Goal: Information Seeking & Learning: Learn about a topic

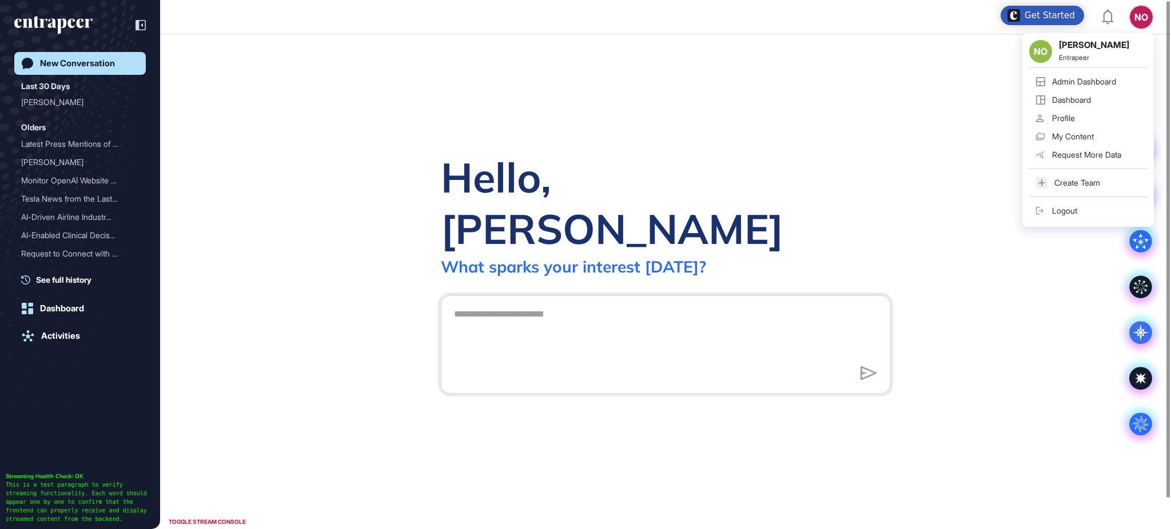
click at [1112, 83] on div "Admin Dashboard" at bounding box center [1084, 81] width 64 height 9
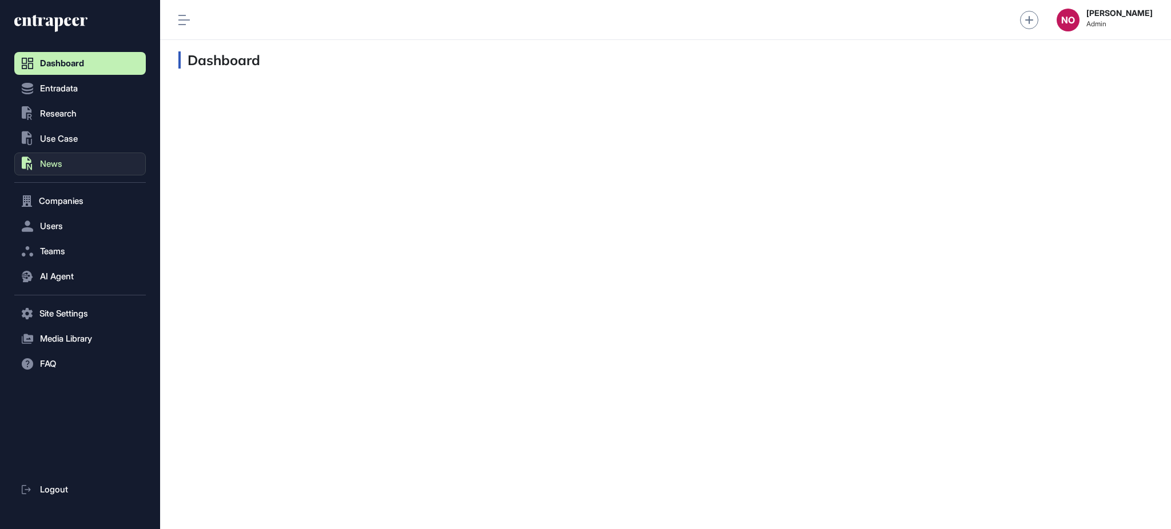
scroll to position [1, 1]
click at [63, 85] on span "Entradata" at bounding box center [59, 88] width 38 height 9
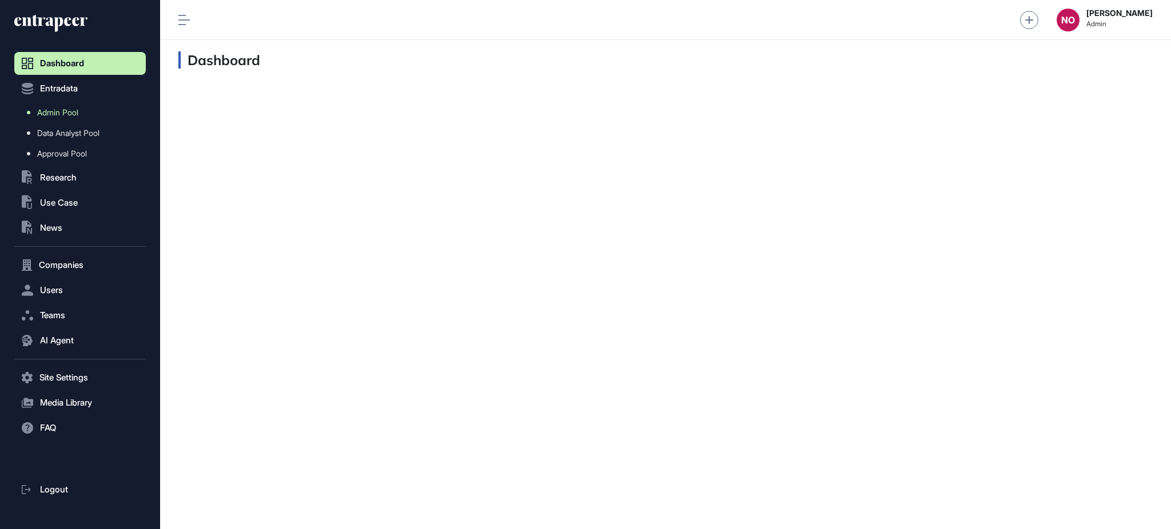
click at [65, 108] on span "Admin Pool" at bounding box center [57, 112] width 41 height 9
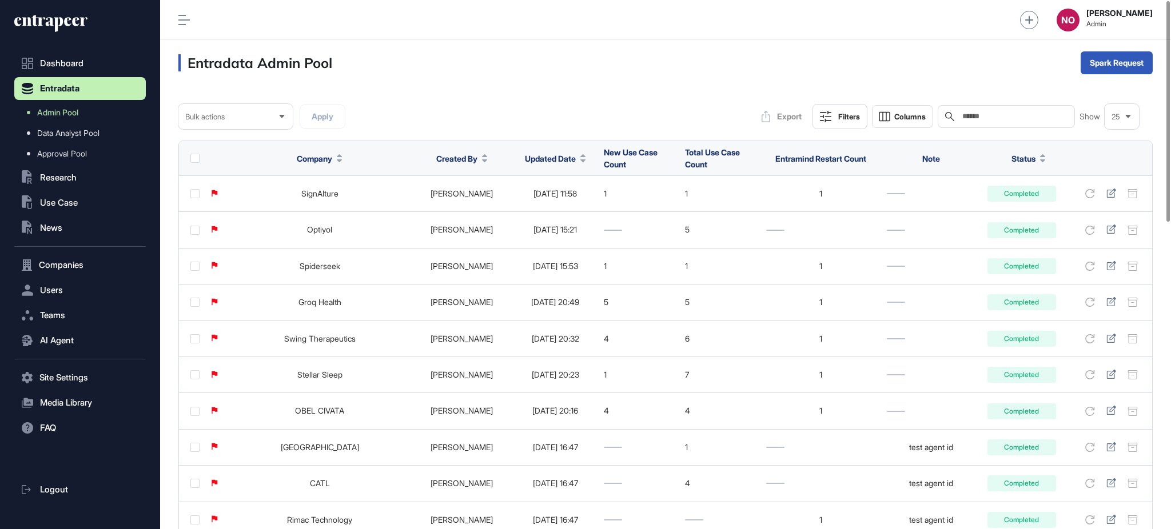
click at [555, 159] on button "Updated Date" at bounding box center [555, 159] width 61 height 12
click at [551, 204] on span "Sort Descending" at bounding box center [549, 207] width 46 height 10
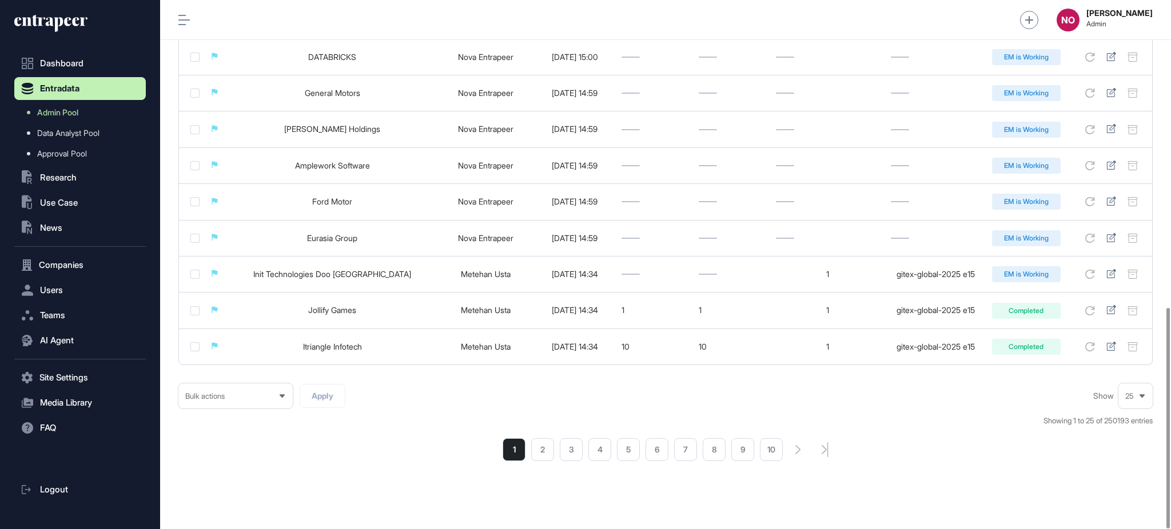
scroll to position [737, 0]
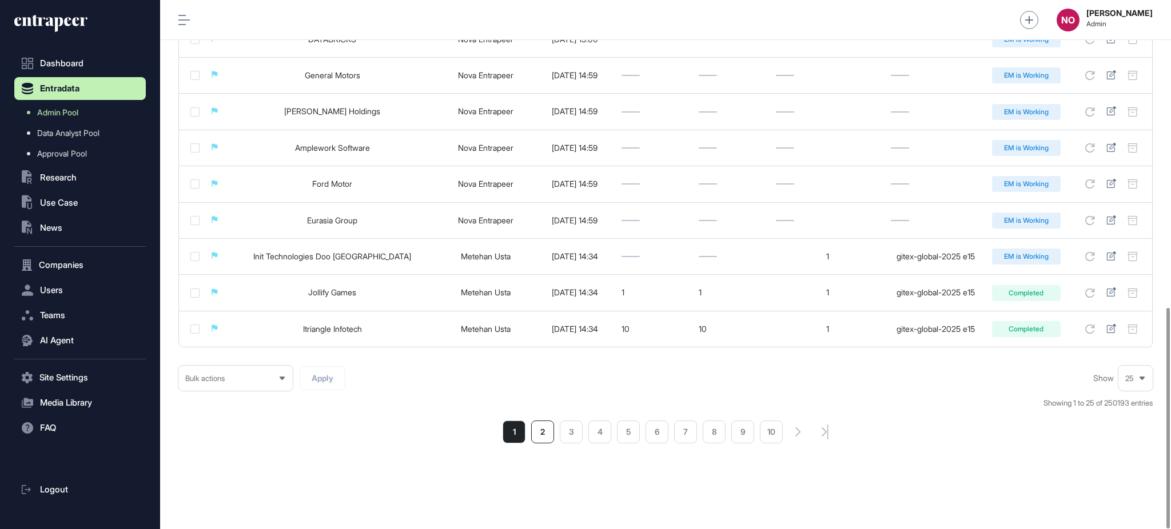
click at [535, 432] on li "2" at bounding box center [542, 432] width 23 height 23
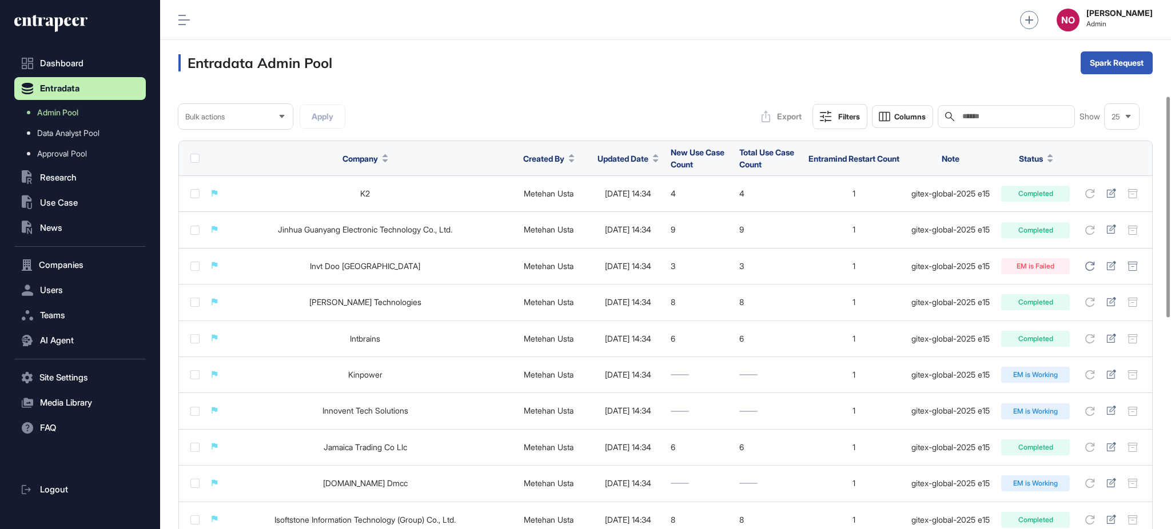
scroll to position [737, 0]
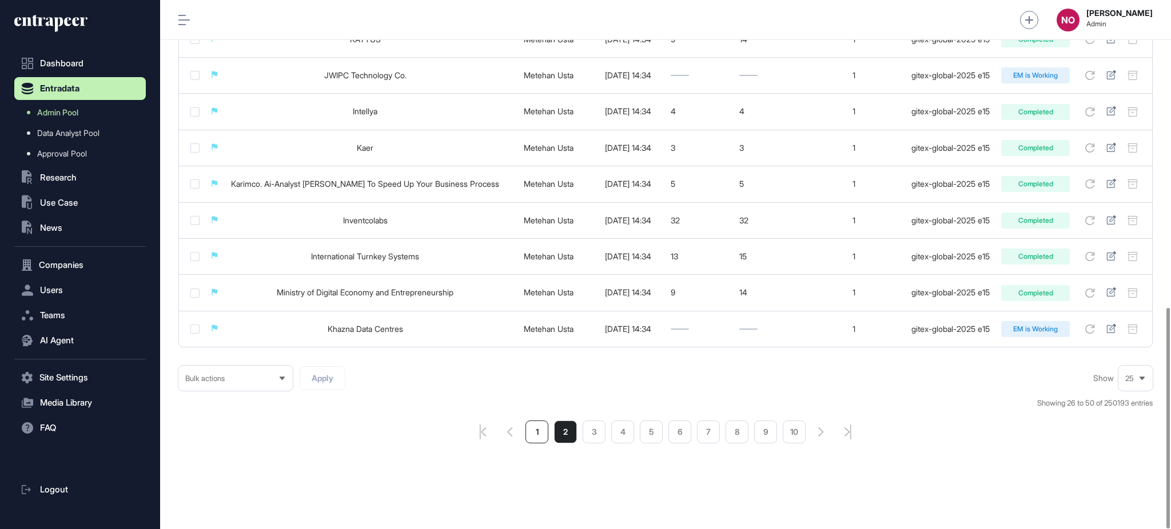
click at [528, 436] on li "1" at bounding box center [536, 432] width 23 height 23
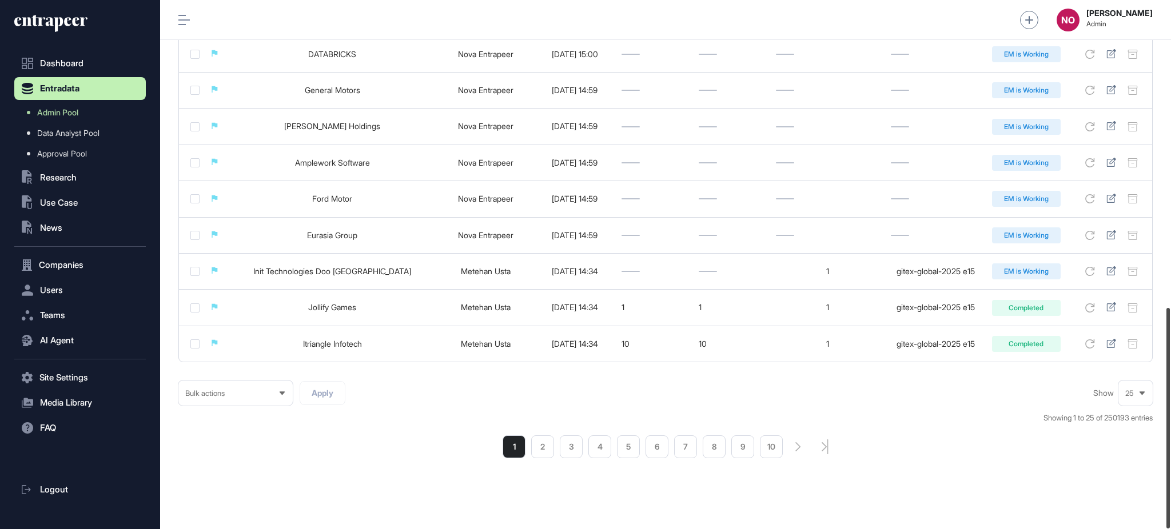
scroll to position [737, 0]
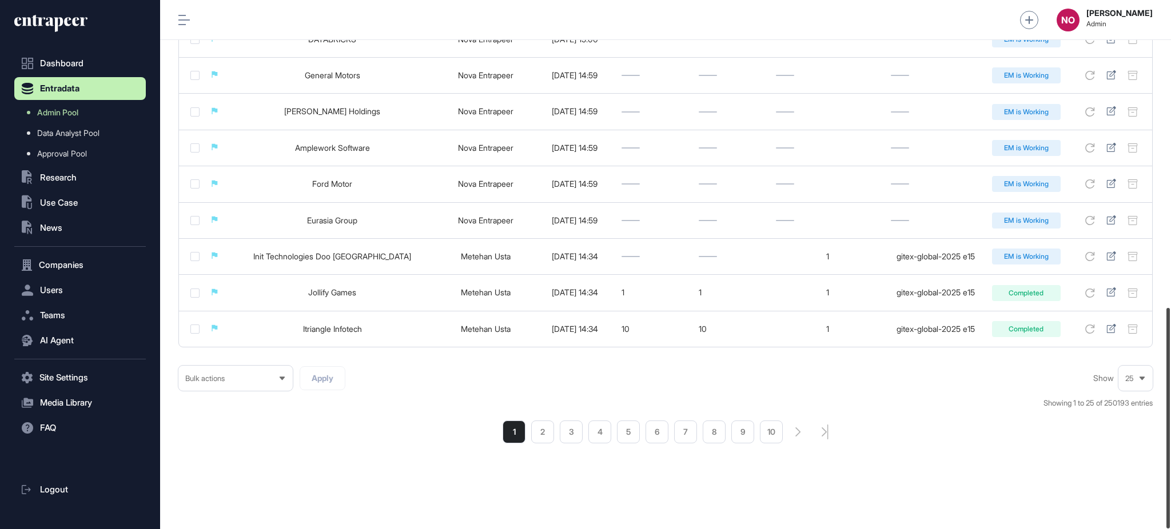
drag, startPoint x: 1170, startPoint y: 193, endPoint x: 1170, endPoint y: 549, distance: 356.2
click at [1170, 529] on html "Dashboard Entradata Admin Pool Data Analyst Pool Approval Pool .st0{fill:curren…" at bounding box center [585, 311] width 1171 height 622
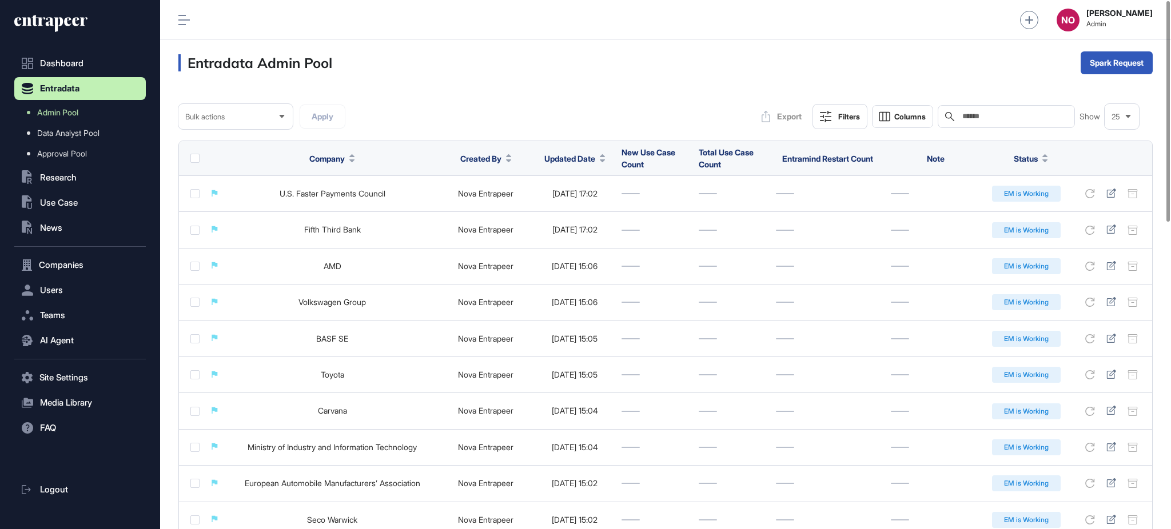
click at [833, 117] on button "Filters" at bounding box center [840, 116] width 55 height 25
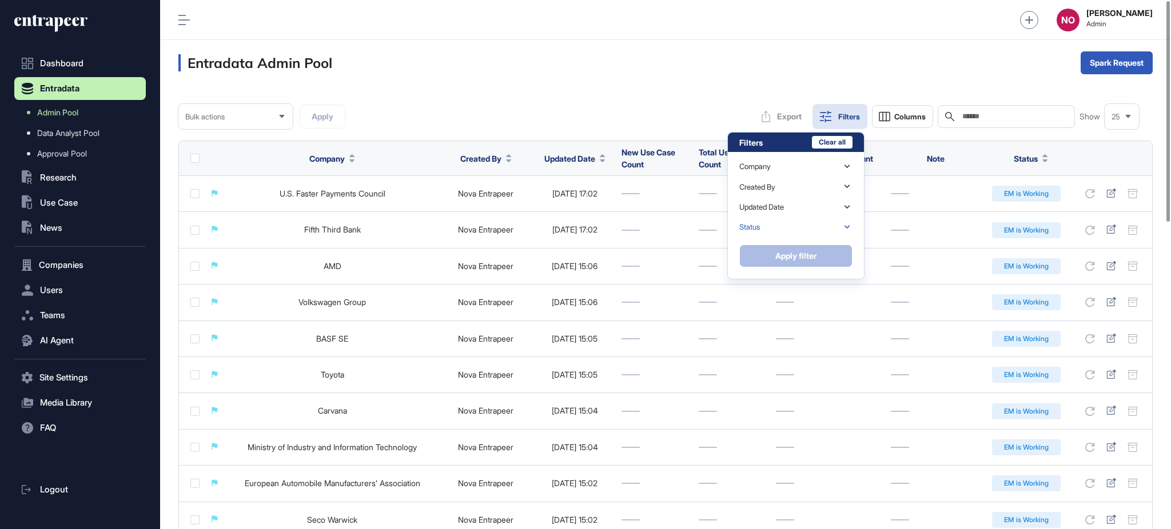
click at [789, 227] on div "Status" at bounding box center [795, 227] width 113 height 20
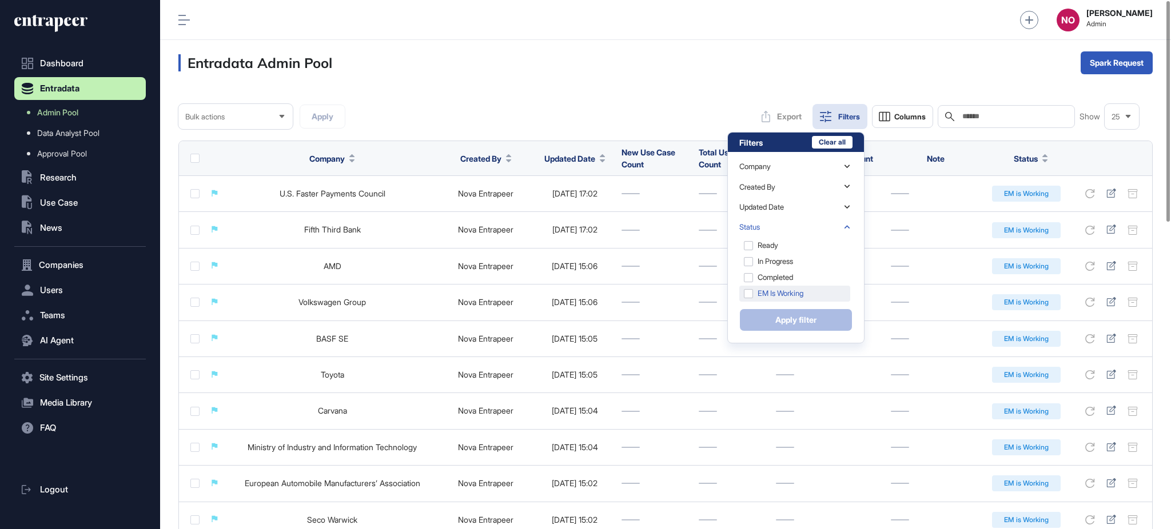
click at [788, 292] on div "EM is Working" at bounding box center [794, 294] width 111 height 16
click at [789, 322] on button "Apply filter" at bounding box center [795, 320] width 113 height 23
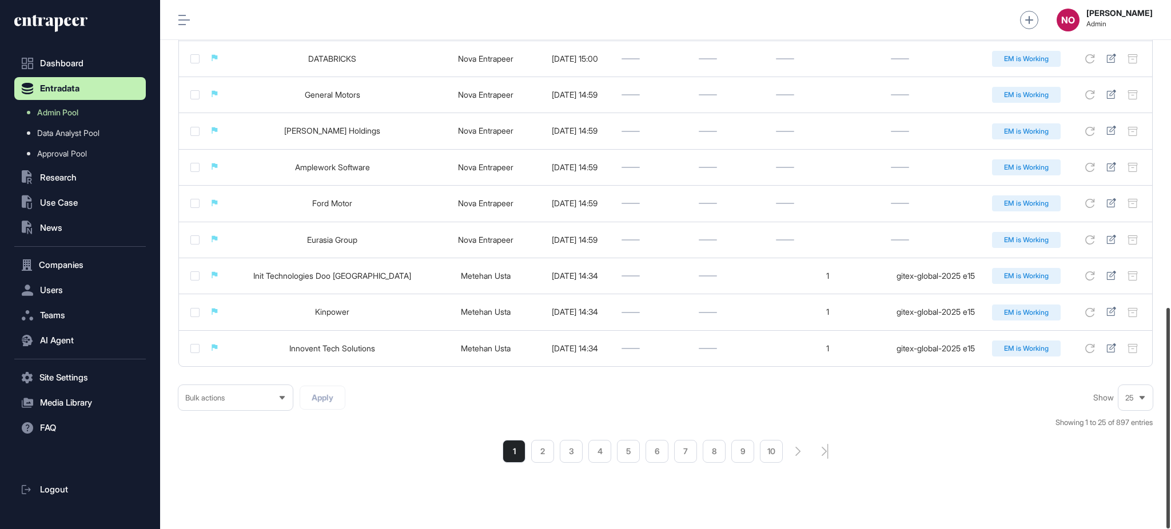
scroll to position [737, 0]
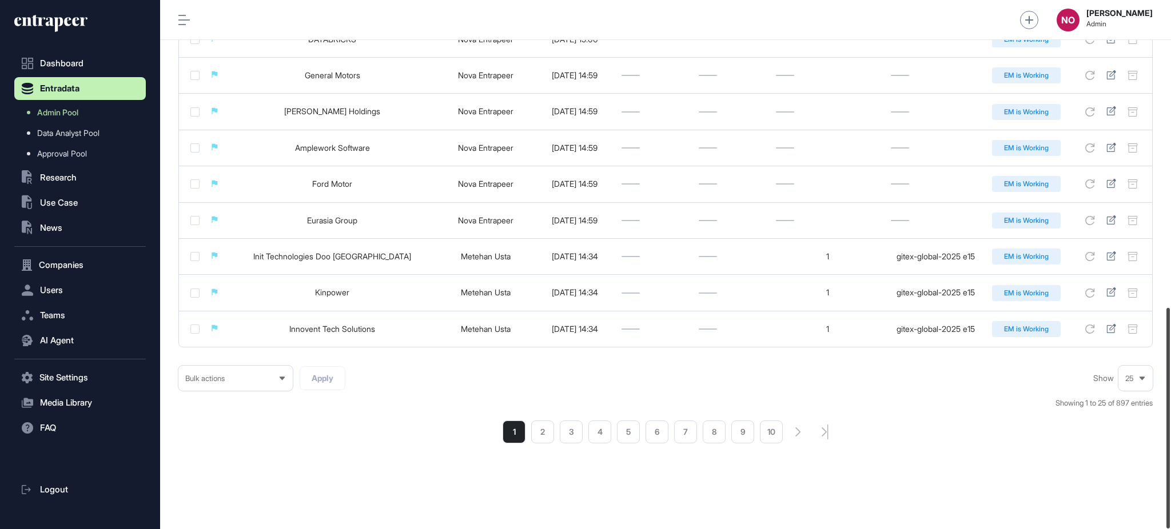
drag, startPoint x: 1170, startPoint y: 154, endPoint x: 1170, endPoint y: 468, distance: 313.9
click at [1170, 468] on div at bounding box center [1167, 418] width 3 height 221
click at [542, 439] on li "2" at bounding box center [542, 432] width 23 height 23
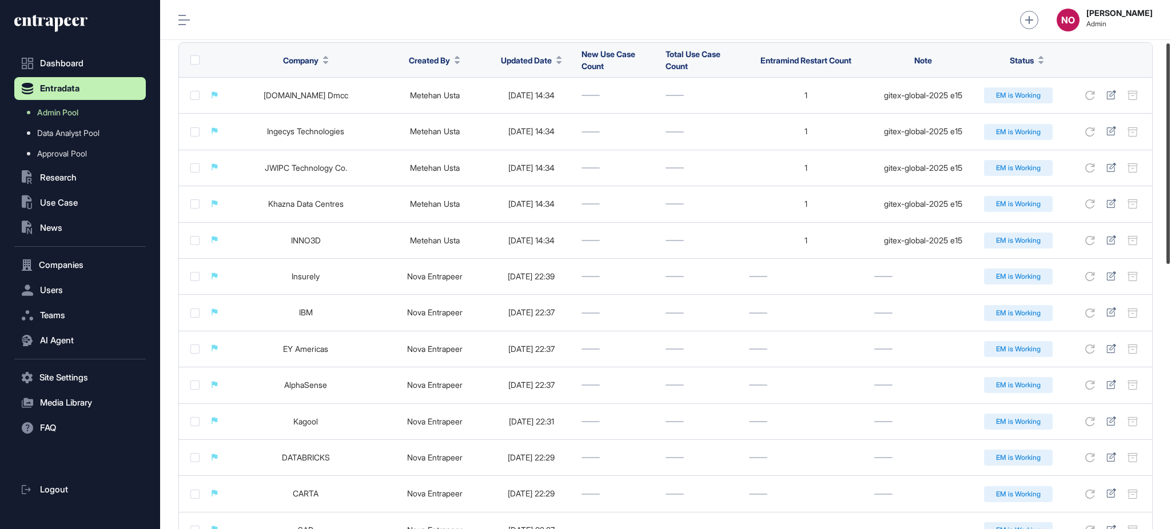
scroll to position [102, 0]
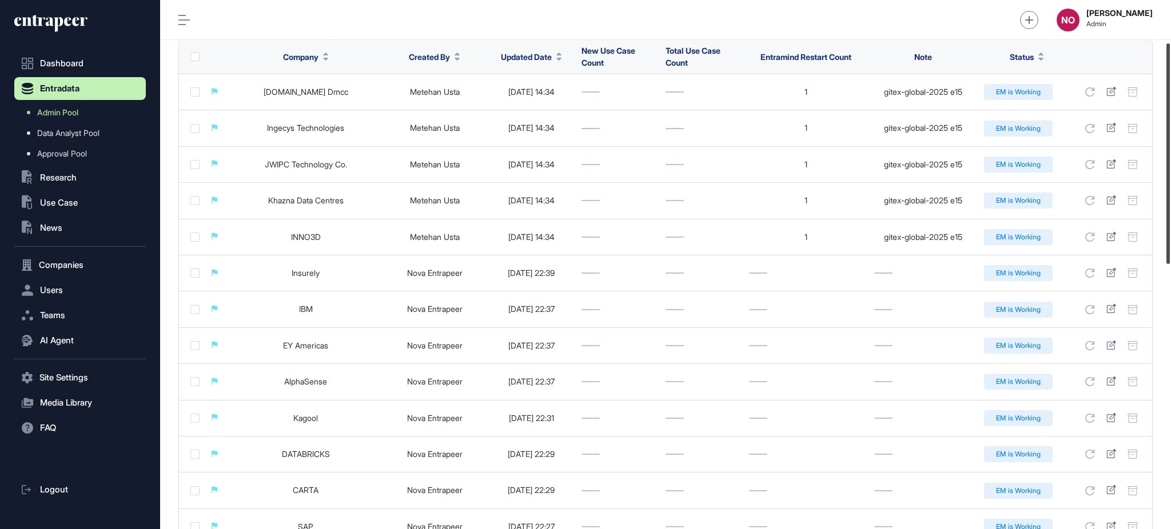
drag, startPoint x: 1170, startPoint y: 154, endPoint x: 1170, endPoint y: 197, distance: 42.3
click at [1170, 197] on div at bounding box center [1167, 153] width 3 height 221
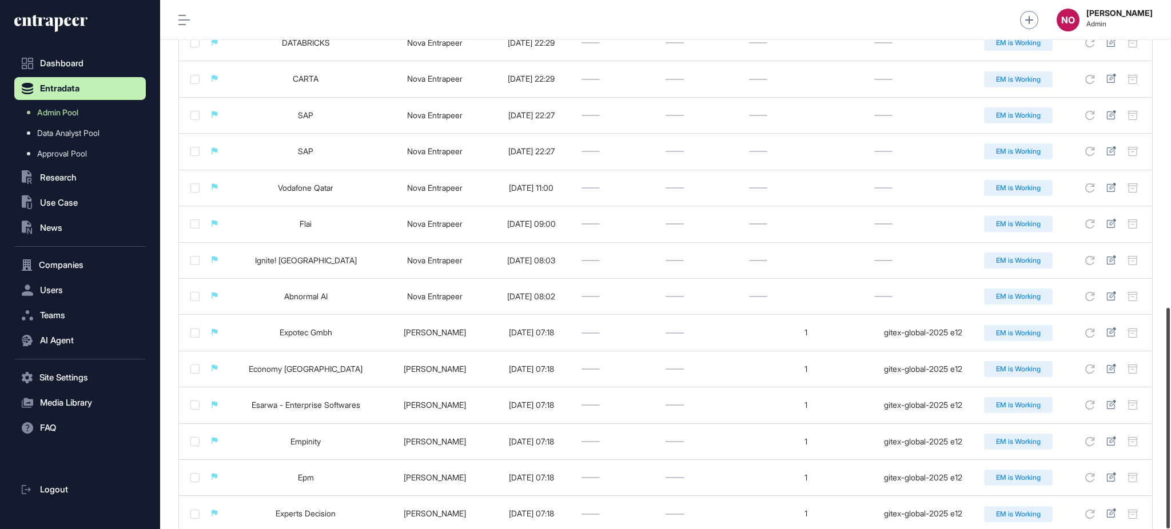
scroll to position [737, 0]
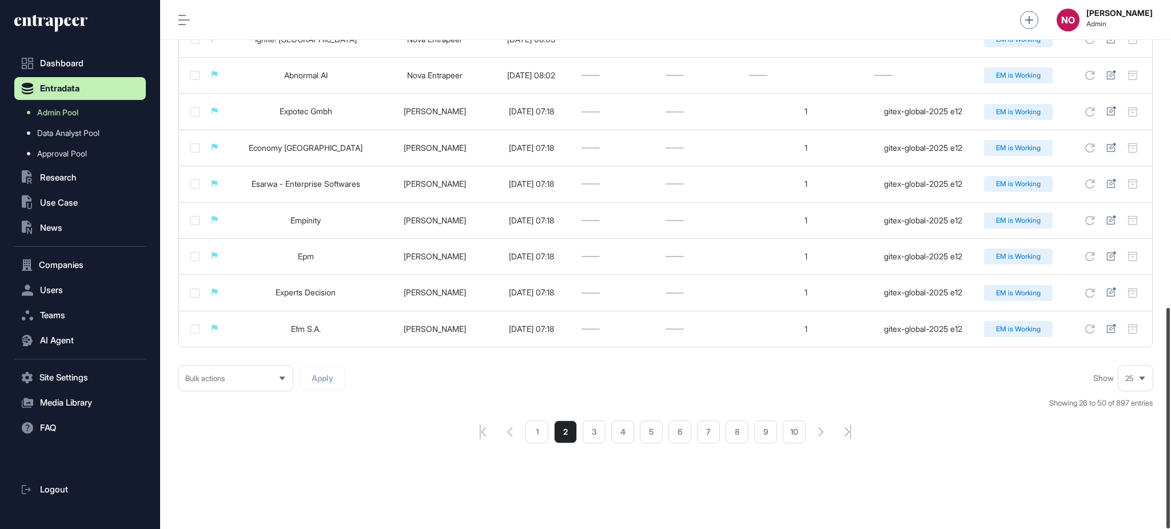
drag, startPoint x: 1170, startPoint y: 272, endPoint x: 1170, endPoint y: 566, distance: 293.9
click at [1170, 529] on html "Dashboard Entradata Admin Pool Data Analyst Pool Approval Pool .st0{fill:curren…" at bounding box center [585, 311] width 1171 height 622
click at [527, 424] on li "1" at bounding box center [536, 432] width 23 height 23
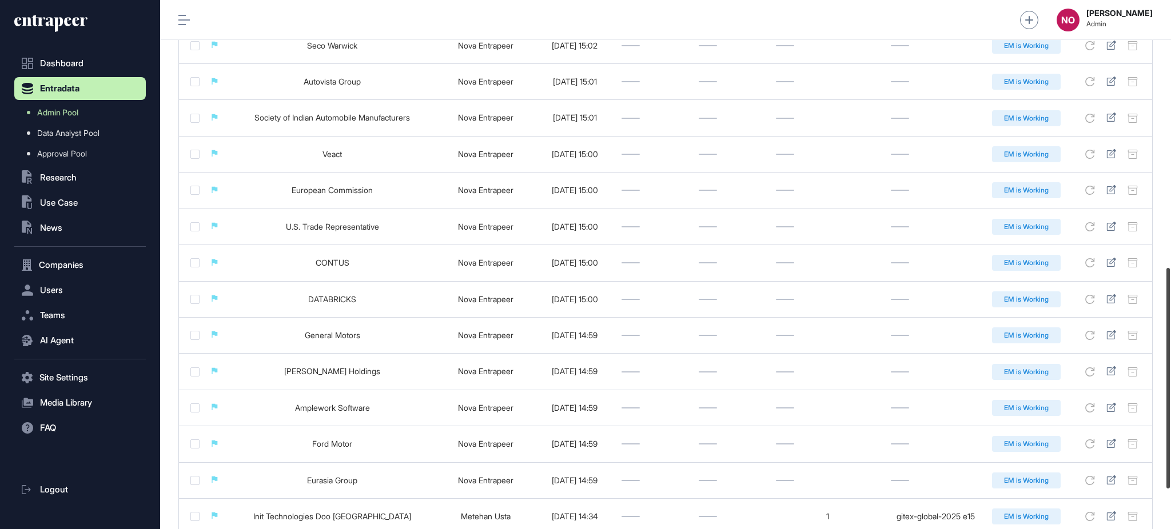
scroll to position [737, 0]
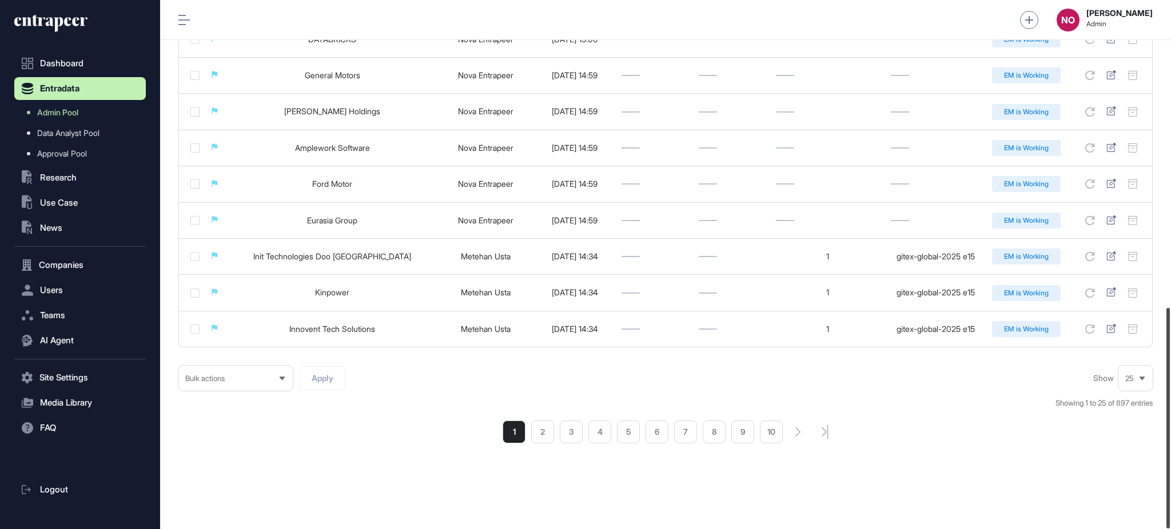
drag, startPoint x: 1170, startPoint y: 172, endPoint x: 1170, endPoint y: 566, distance: 393.4
click at [1170, 529] on html "Dashboard Entradata Admin Pool Data Analyst Pool Approval Pool .st0{fill:curren…" at bounding box center [585, 311] width 1171 height 622
click at [101, 109] on link "Admin Pool" at bounding box center [83, 112] width 126 height 21
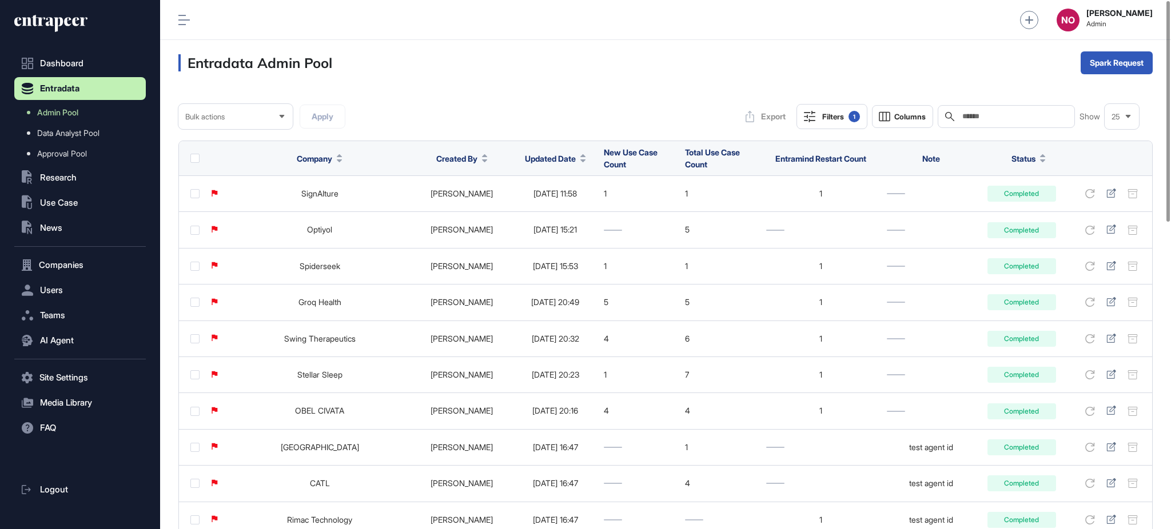
click at [843, 118] on div "Filters 1" at bounding box center [841, 116] width 38 height 11
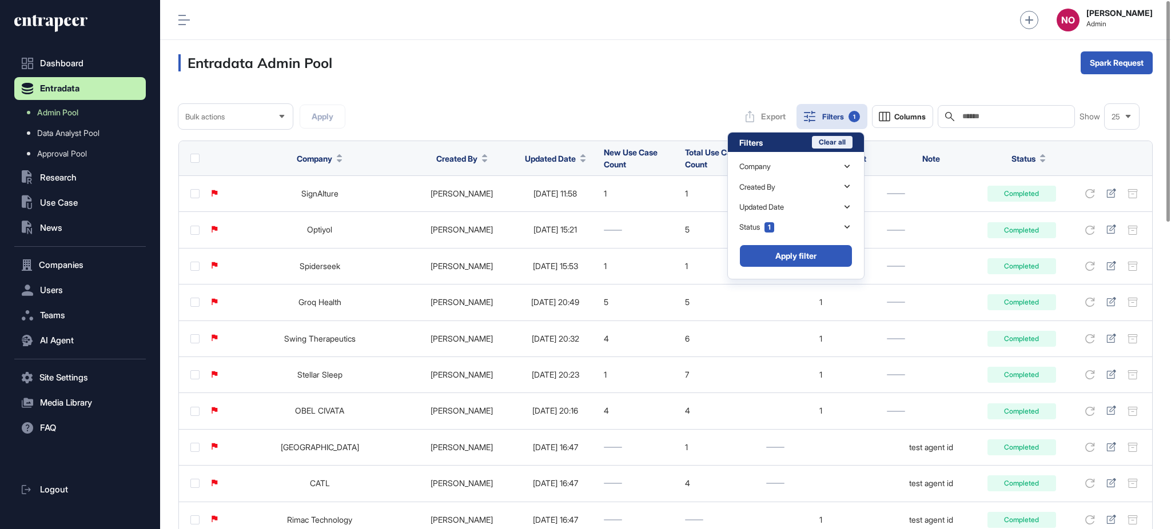
click at [845, 145] on button "Clear all" at bounding box center [832, 142] width 41 height 13
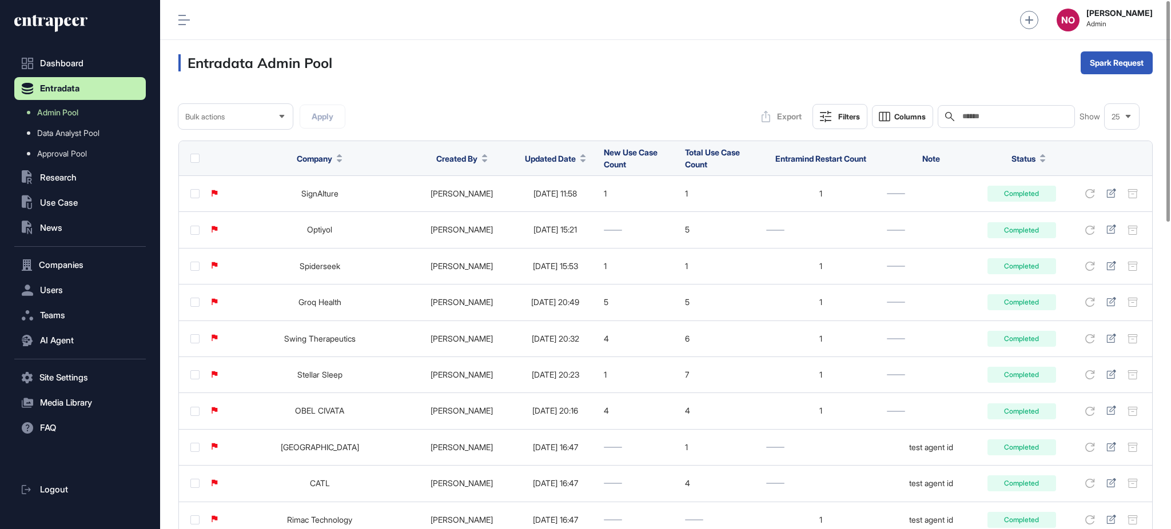
click at [525, 157] on span "Updated Date" at bounding box center [550, 159] width 51 height 12
click at [526, 202] on span "Sort Descending" at bounding box center [549, 207] width 46 height 10
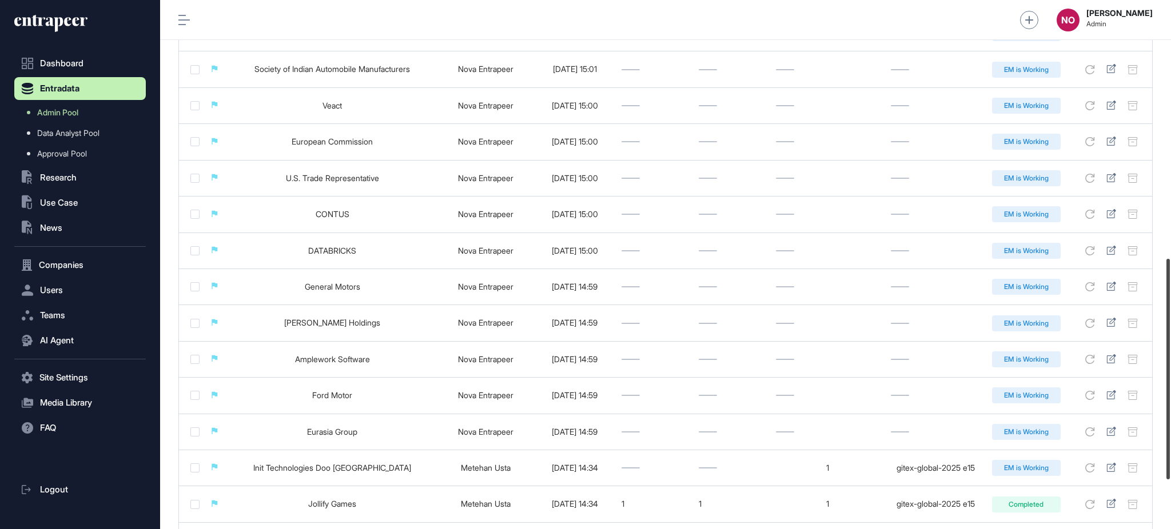
scroll to position [737, 0]
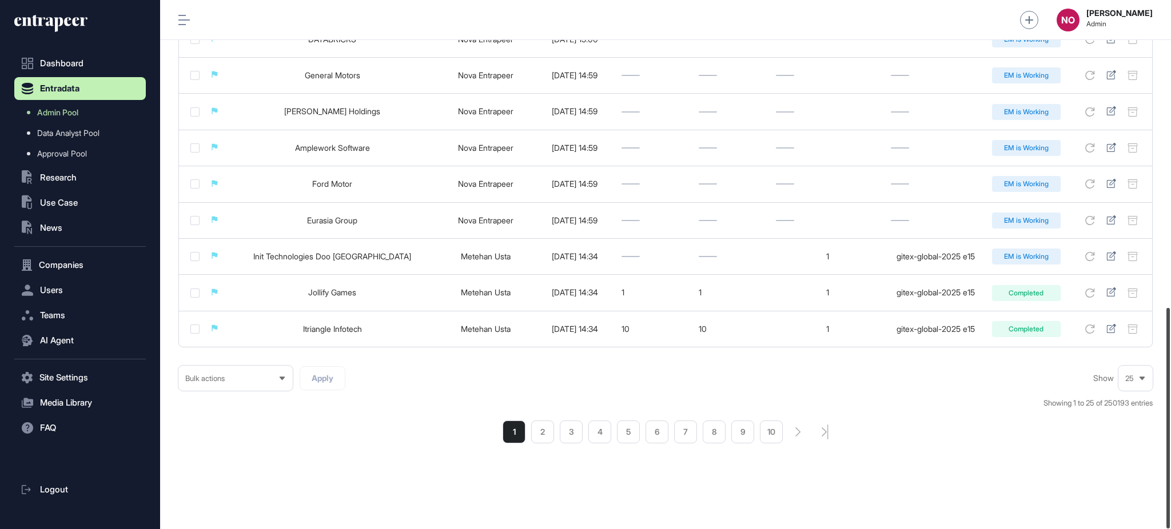
drag, startPoint x: 1170, startPoint y: 174, endPoint x: 1170, endPoint y: 493, distance: 319.1
click at [1170, 493] on div at bounding box center [1167, 418] width 3 height 221
click at [535, 440] on li "2" at bounding box center [542, 432] width 23 height 23
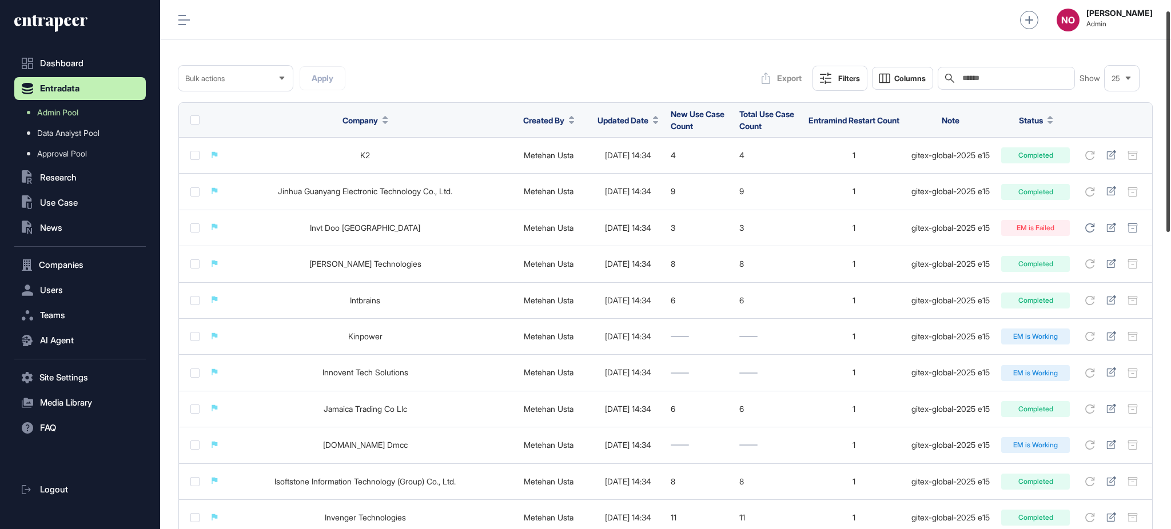
scroll to position [41, 0]
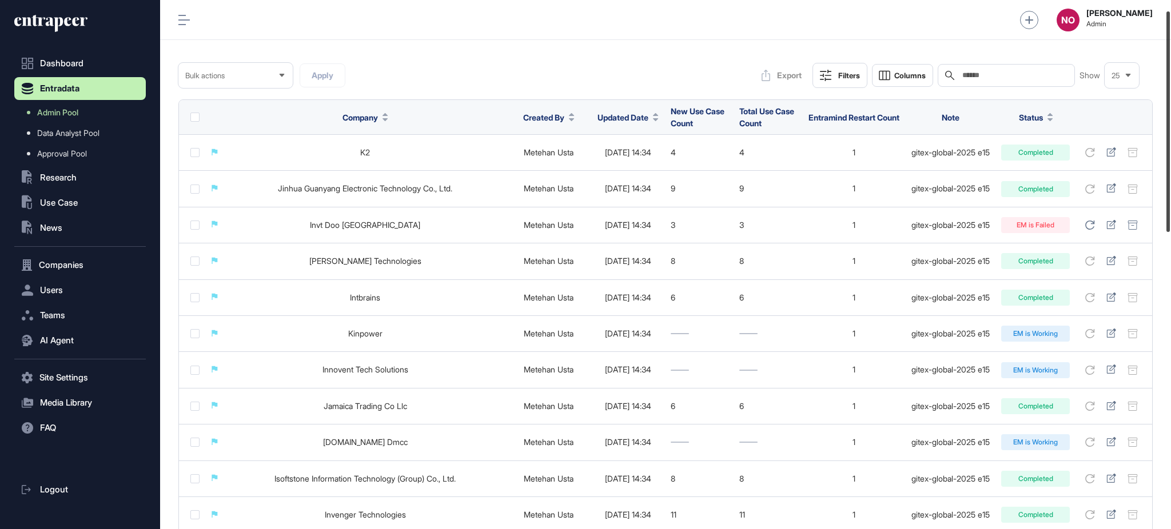
drag, startPoint x: 1170, startPoint y: 97, endPoint x: 1170, endPoint y: 114, distance: 17.2
click at [1170, 114] on div at bounding box center [1167, 121] width 3 height 221
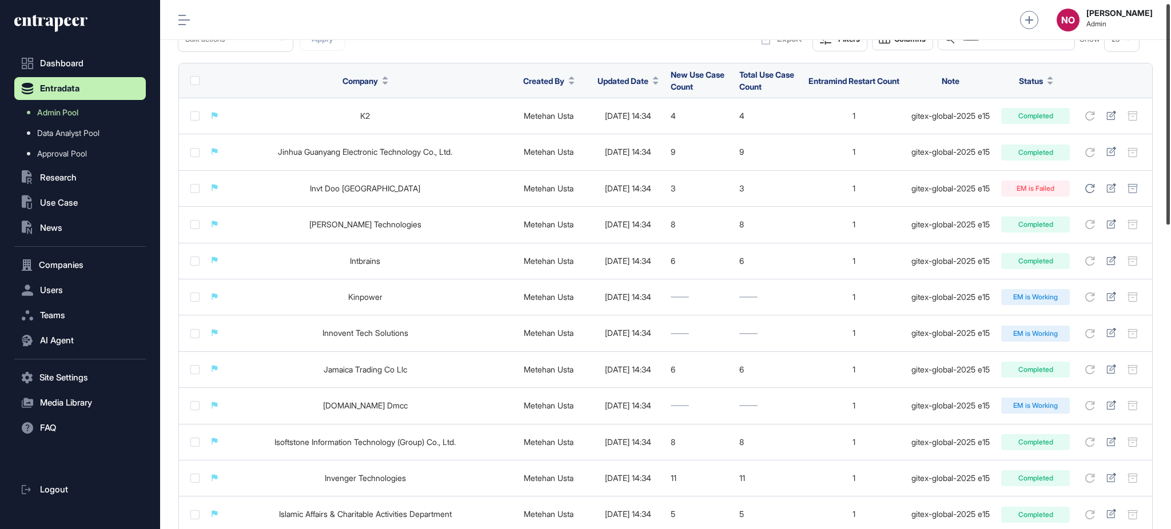
scroll to position [0, 0]
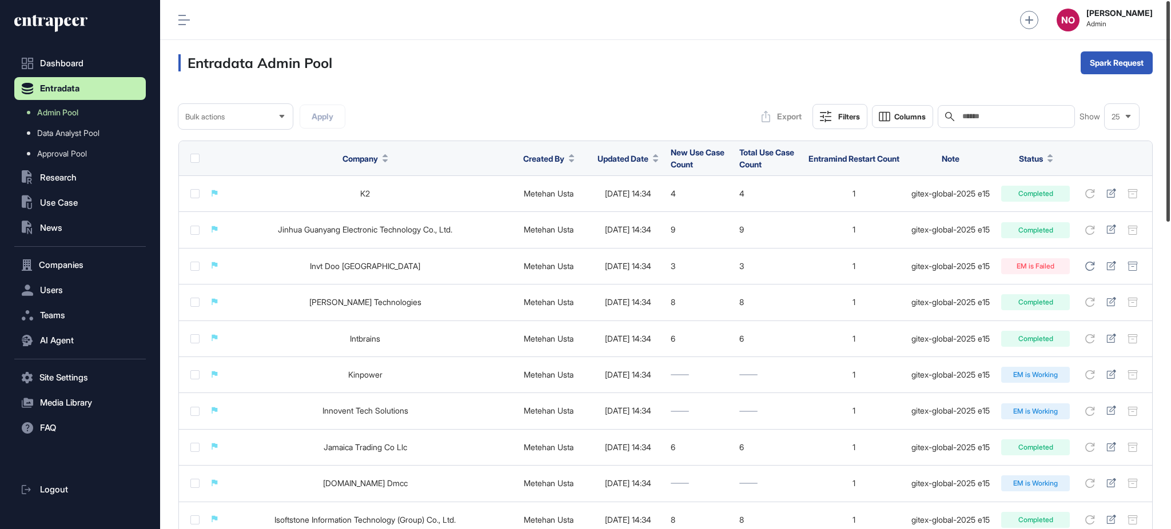
drag, startPoint x: 1170, startPoint y: 125, endPoint x: 1165, endPoint y: 99, distance: 26.8
click at [1166, 99] on div at bounding box center [1167, 111] width 3 height 221
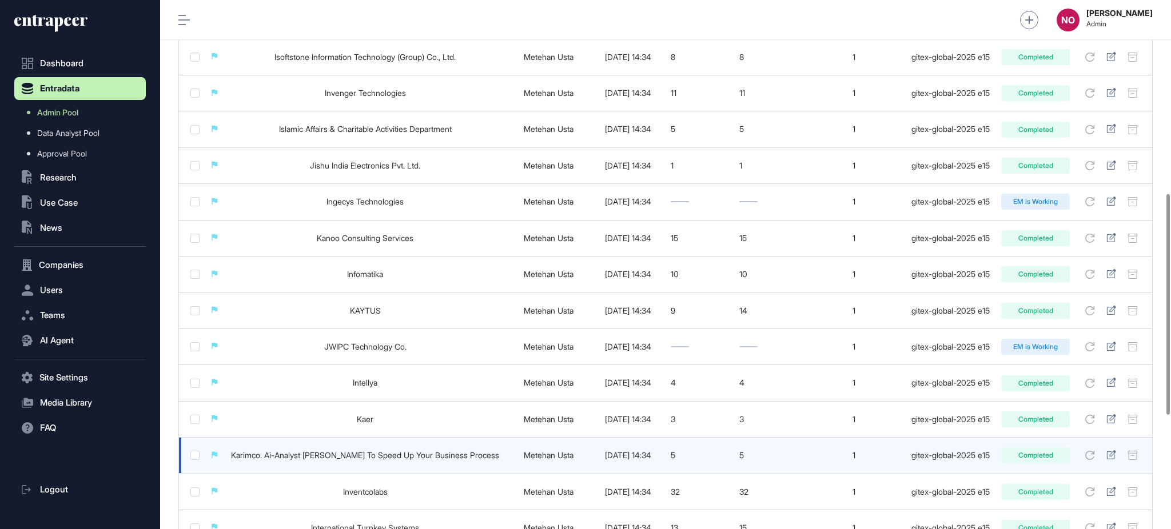
scroll to position [737, 0]
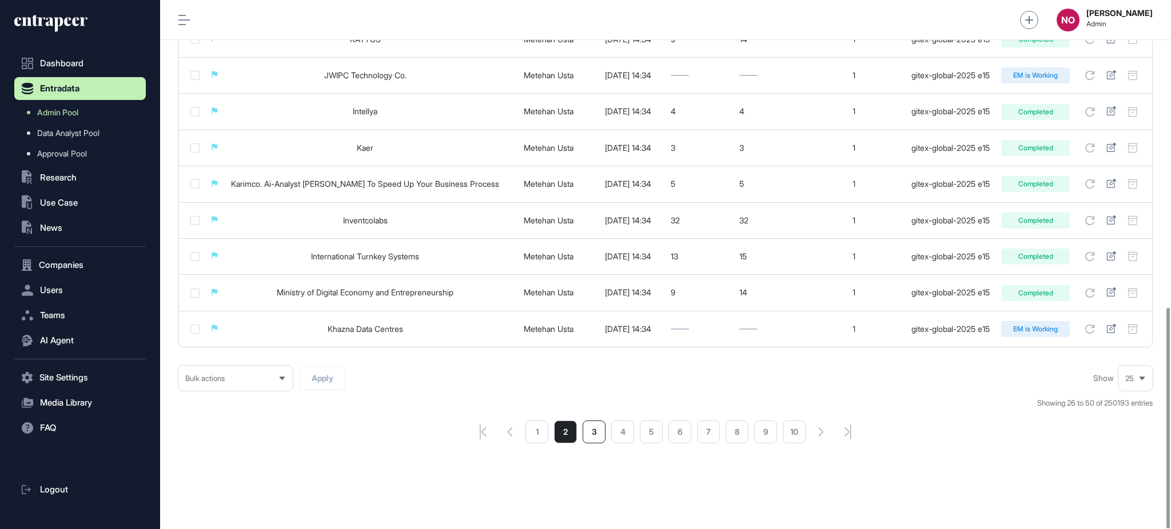
click at [587, 432] on li "3" at bounding box center [594, 432] width 23 height 23
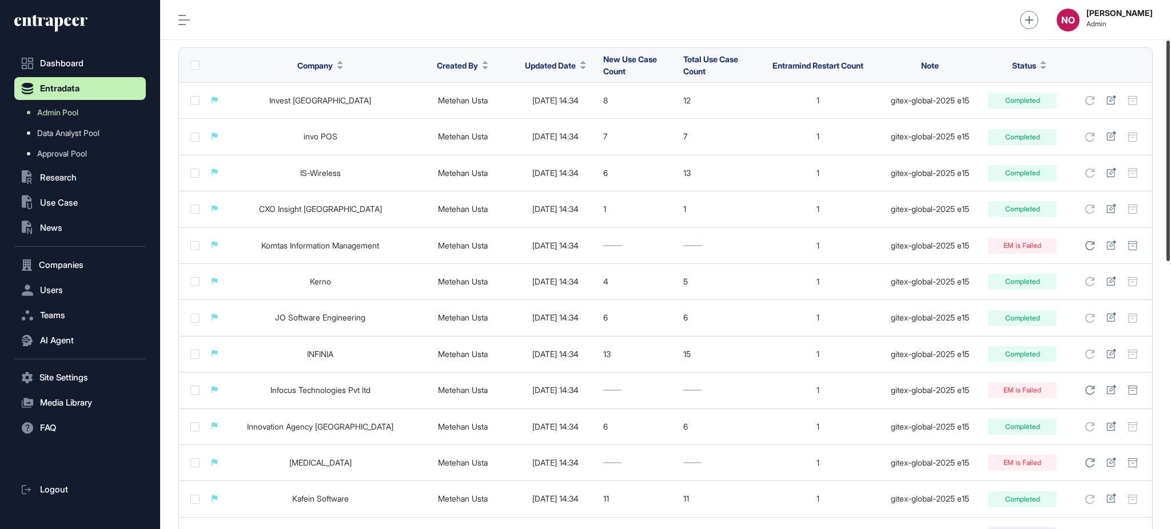
scroll to position [95, 0]
drag, startPoint x: 1170, startPoint y: 122, endPoint x: 1170, endPoint y: 161, distance: 38.9
click at [1170, 161] on div at bounding box center [1167, 151] width 3 height 221
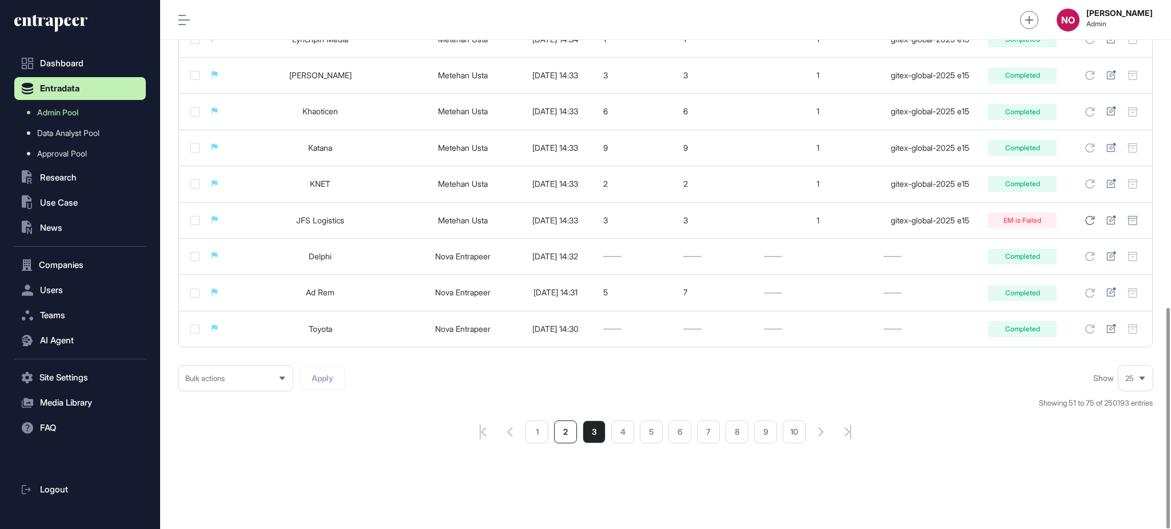
click at [560, 444] on li "2" at bounding box center [565, 432] width 23 height 23
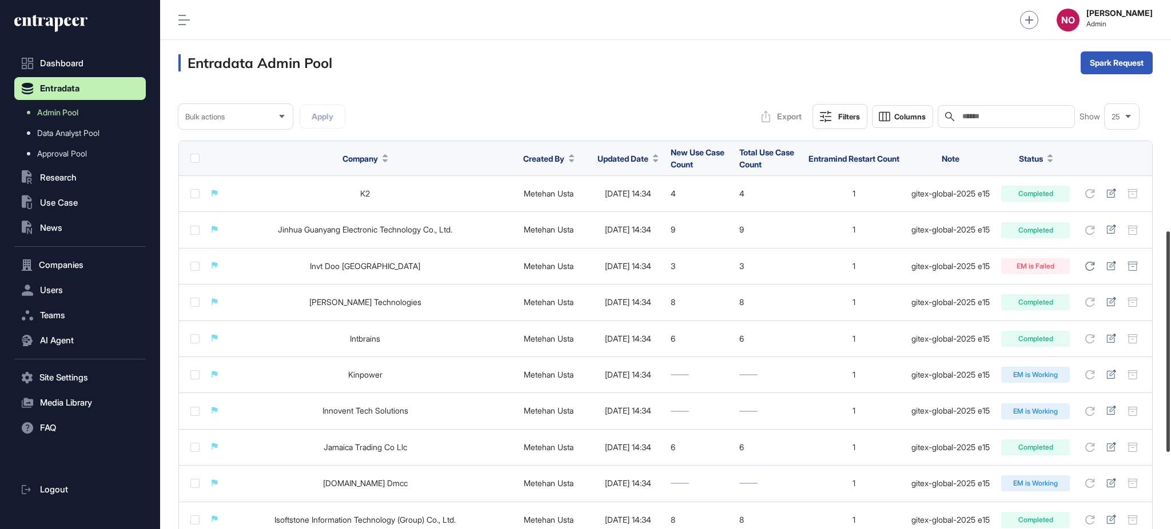
scroll to position [737, 0]
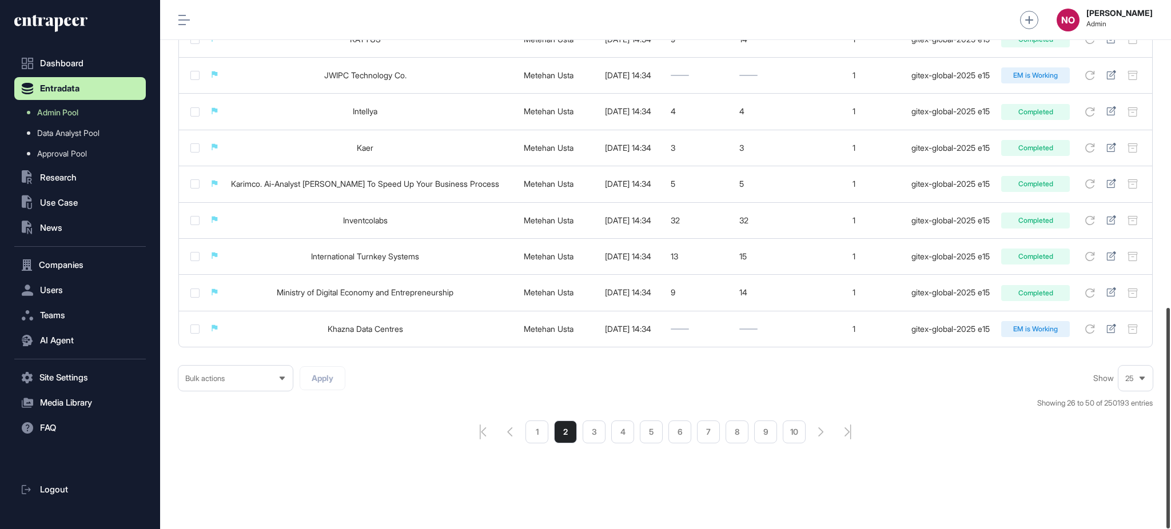
drag, startPoint x: 1170, startPoint y: 189, endPoint x: 1170, endPoint y: 566, distance: 376.8
click at [1170, 529] on html "Dashboard Entradata Admin Pool Data Analyst Pool Approval Pool .st0{fill:curren…" at bounding box center [585, 311] width 1171 height 622
click at [543, 429] on li "1" at bounding box center [536, 432] width 23 height 23
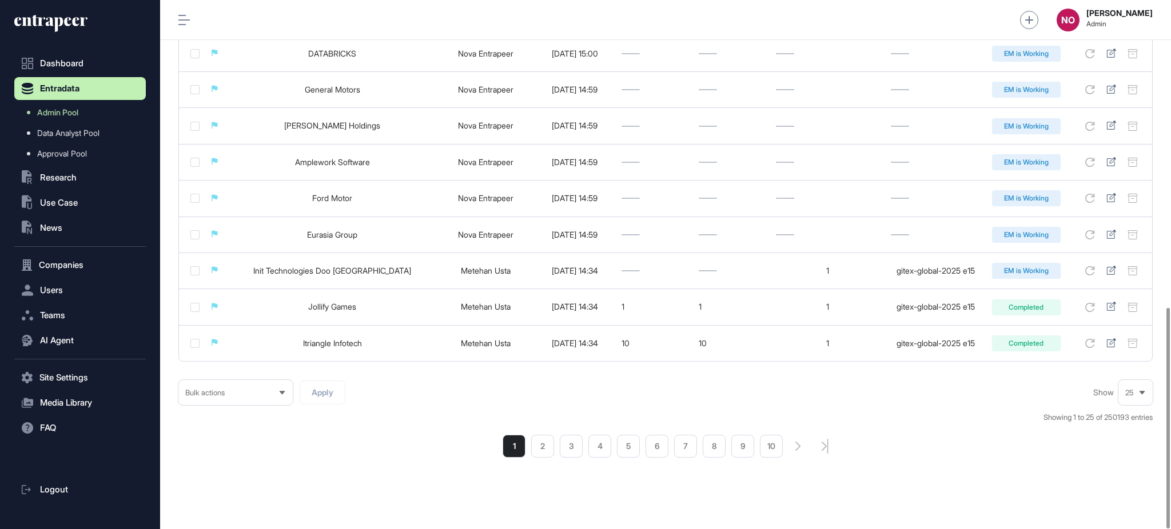
scroll to position [737, 0]
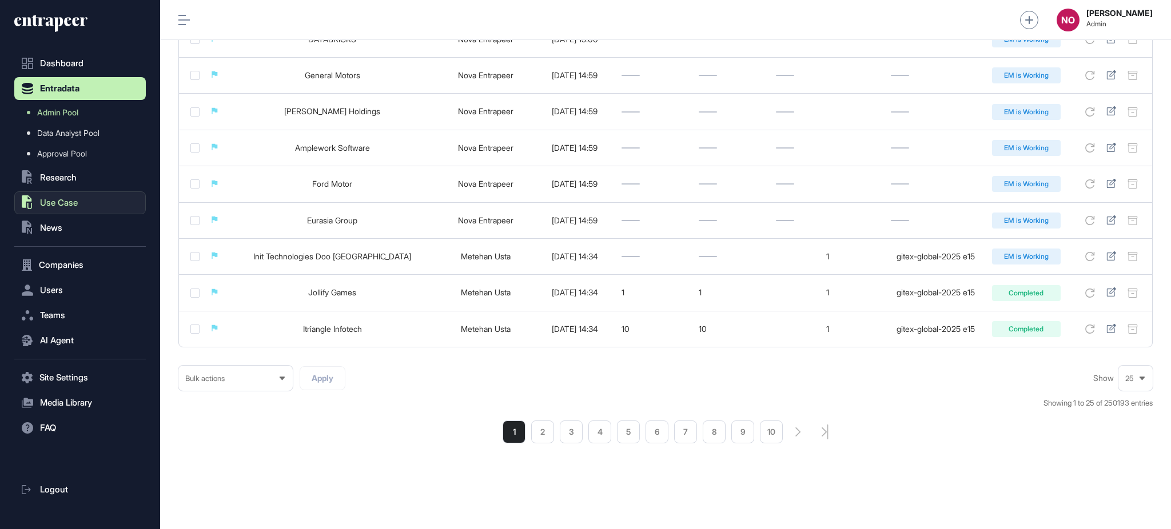
click at [67, 202] on span "Use Case" at bounding box center [59, 202] width 38 height 9
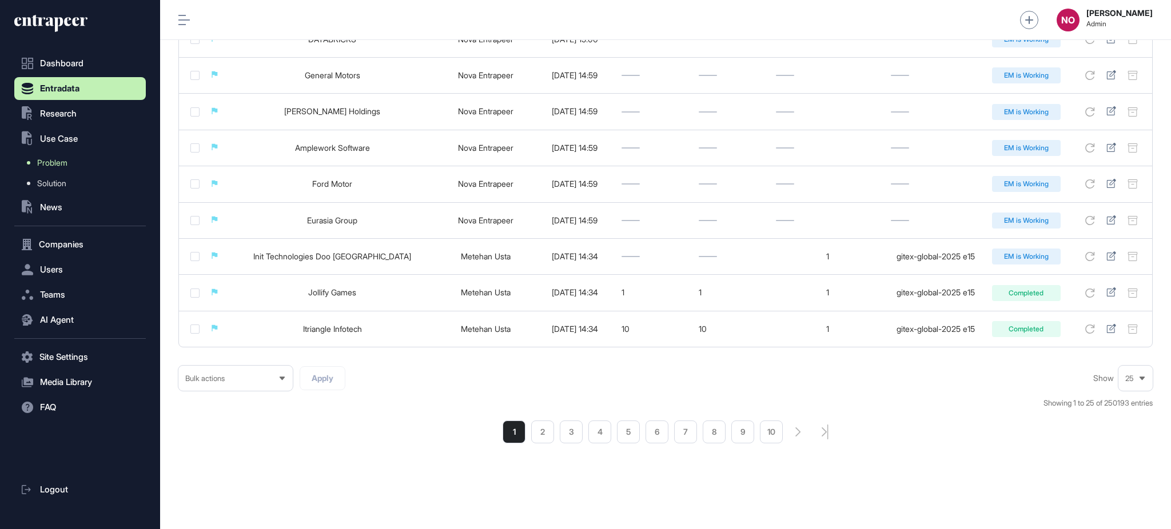
click at [84, 165] on link "Problem" at bounding box center [83, 163] width 126 height 21
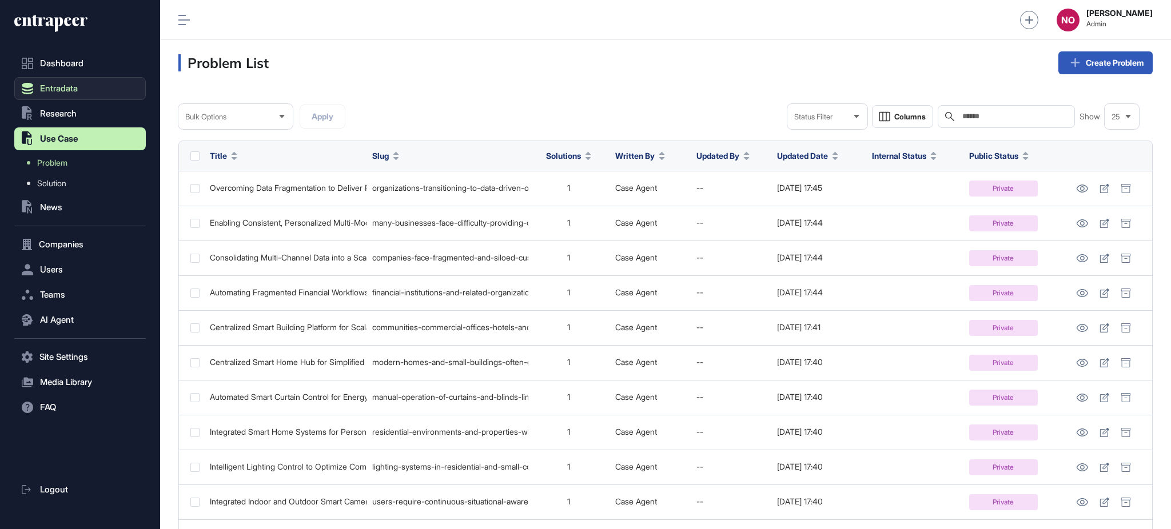
click at [48, 87] on span "Entradata" at bounding box center [59, 88] width 38 height 9
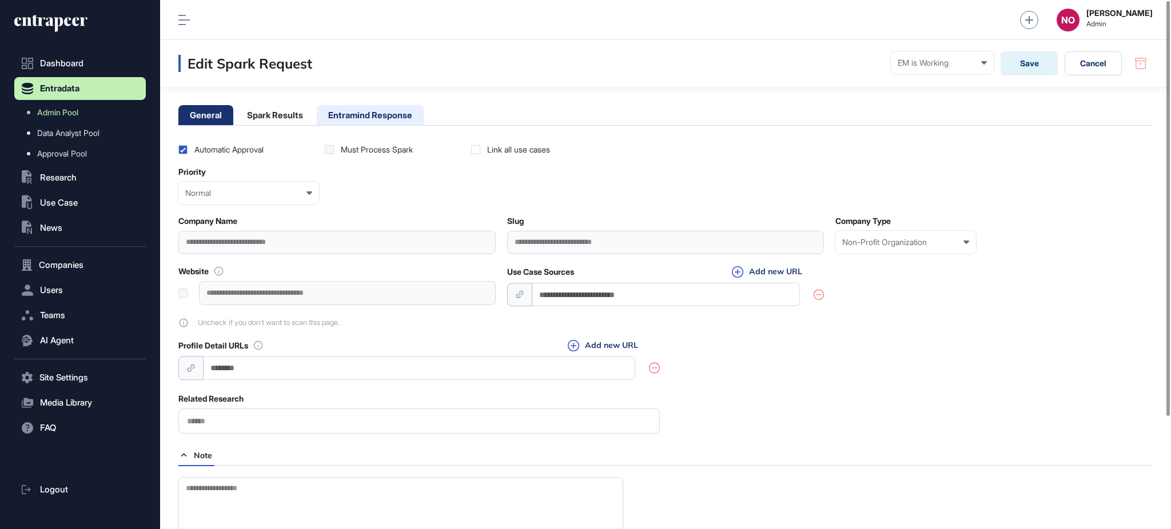
click at [379, 114] on li "Entramind Response" at bounding box center [370, 115] width 107 height 20
click at [380, 109] on li "Entramind Response" at bounding box center [370, 115] width 107 height 20
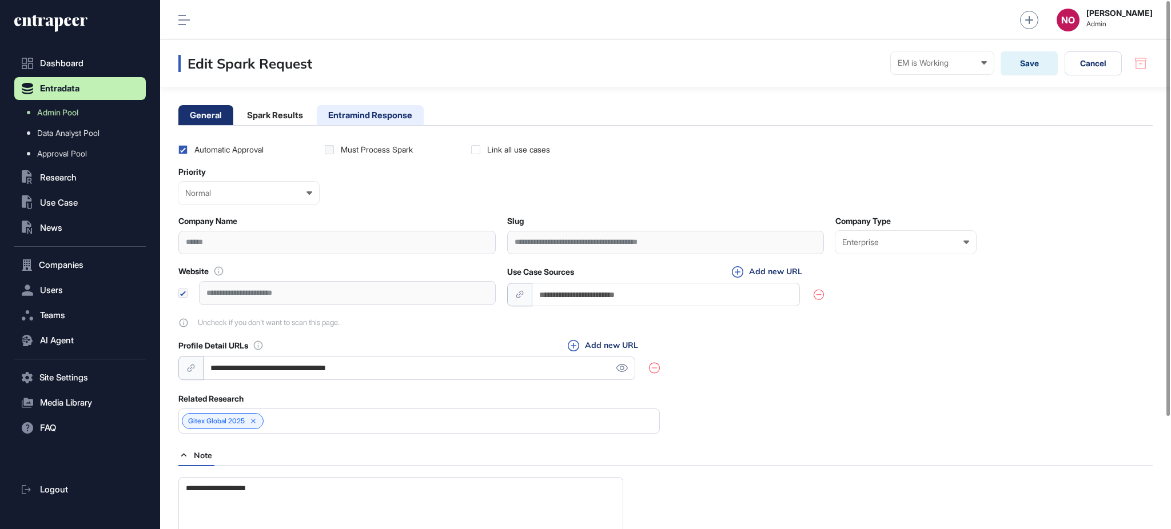
click at [399, 116] on li "Entramind Response" at bounding box center [370, 115] width 107 height 20
click at [380, 109] on li "Entramind Response" at bounding box center [370, 115] width 107 height 20
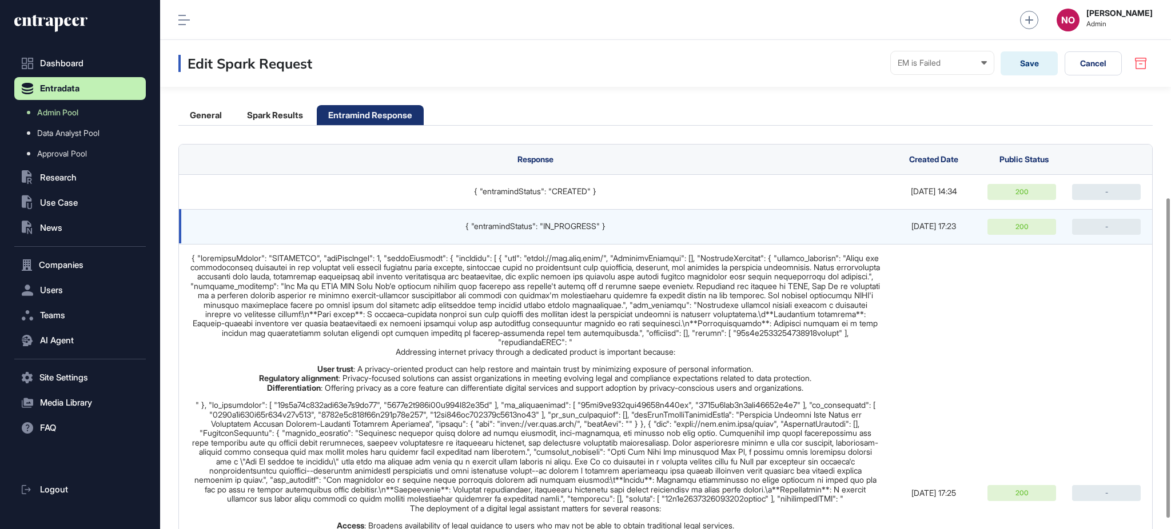
scroll to position [343, 0]
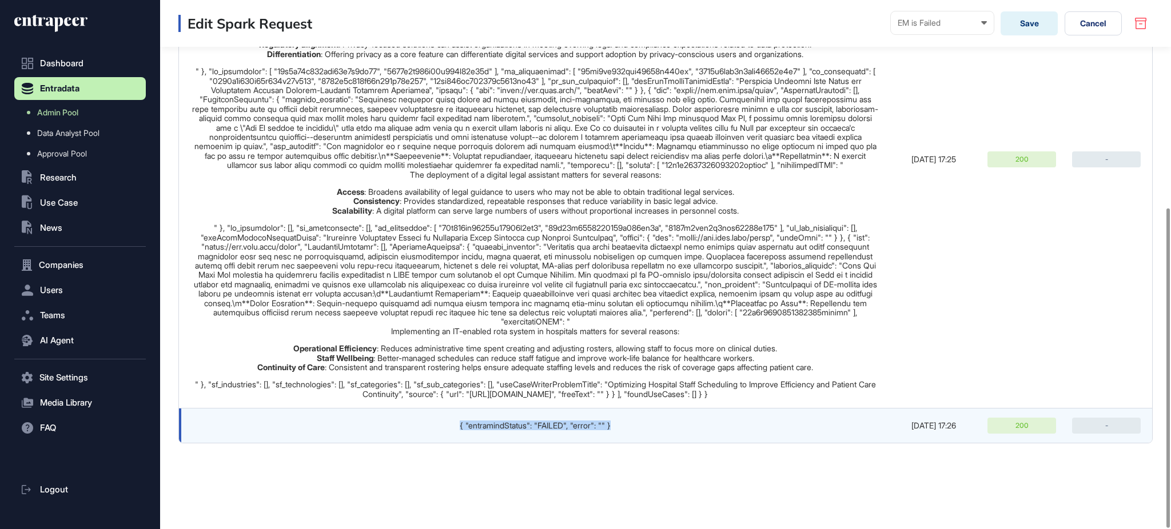
drag, startPoint x: 667, startPoint y: 428, endPoint x: 361, endPoint y: 434, distance: 306.0
click at [361, 434] on td "{ "entramindStatus": "FAILED", "error": "" }" at bounding box center [532, 426] width 707 height 35
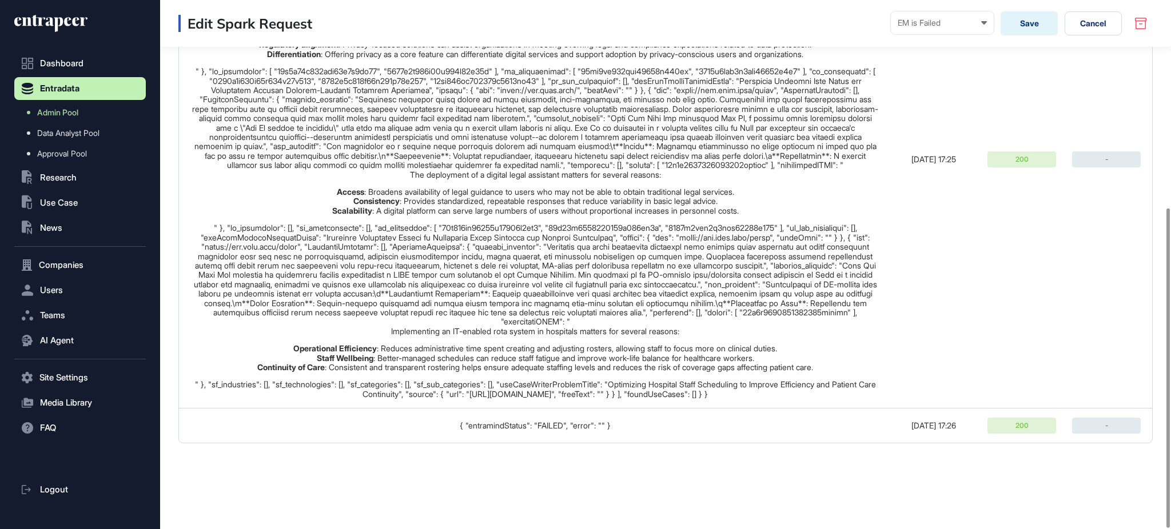
click at [501, 461] on div "Edit Spark Request EM is Failed Ready In progress Completed EM is Working EM is…" at bounding box center [665, 117] width 1011 height 823
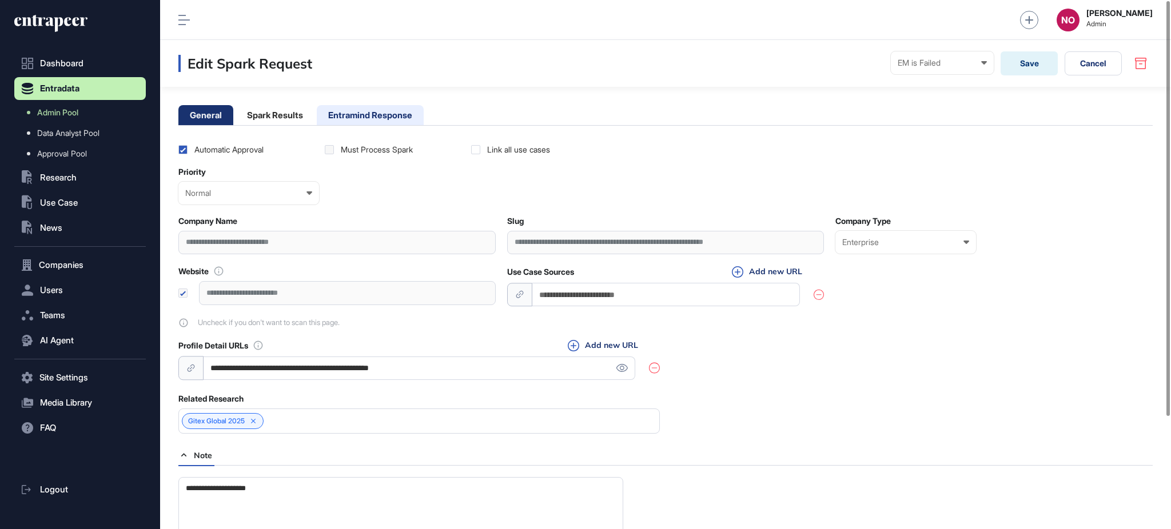
click at [405, 117] on li "Entramind Response" at bounding box center [370, 115] width 107 height 20
click at [373, 110] on li "Entramind Response" at bounding box center [370, 115] width 107 height 20
click at [424, 113] on li "Entramind Response" at bounding box center [370, 115] width 107 height 20
click at [380, 110] on li "Entramind Response" at bounding box center [370, 115] width 107 height 20
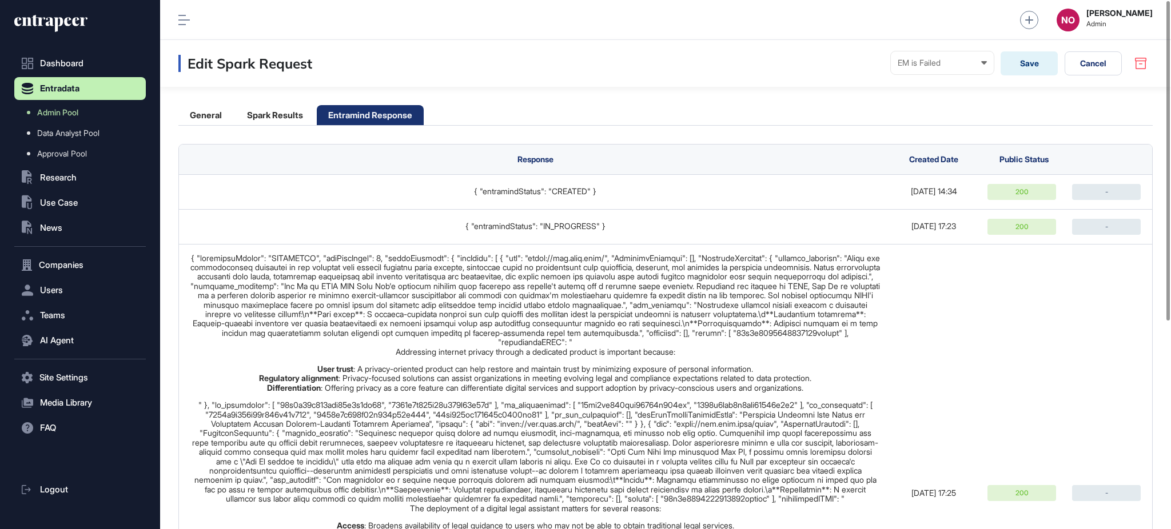
scroll to position [343, 0]
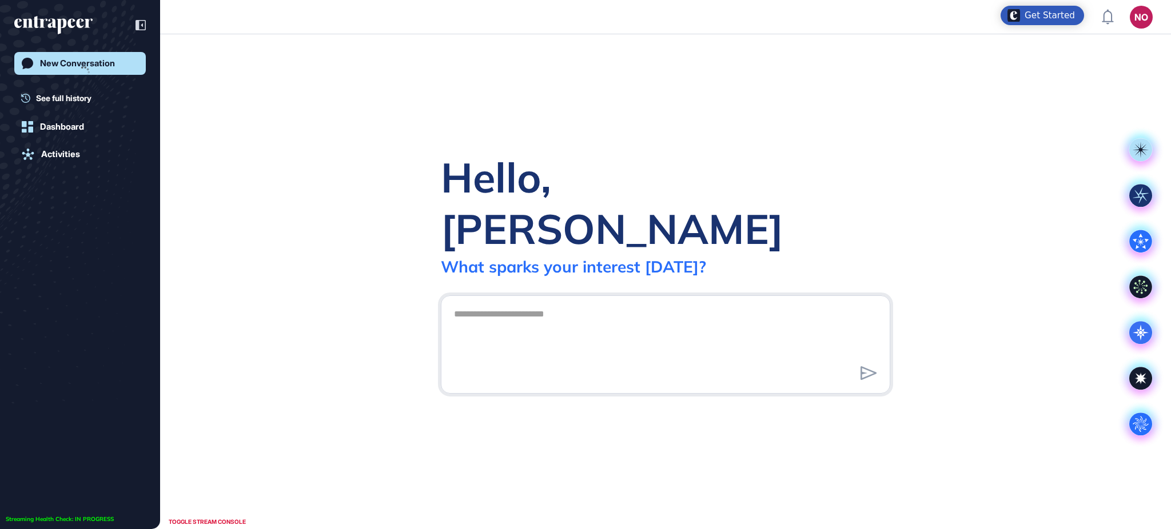
scroll to position [1, 1]
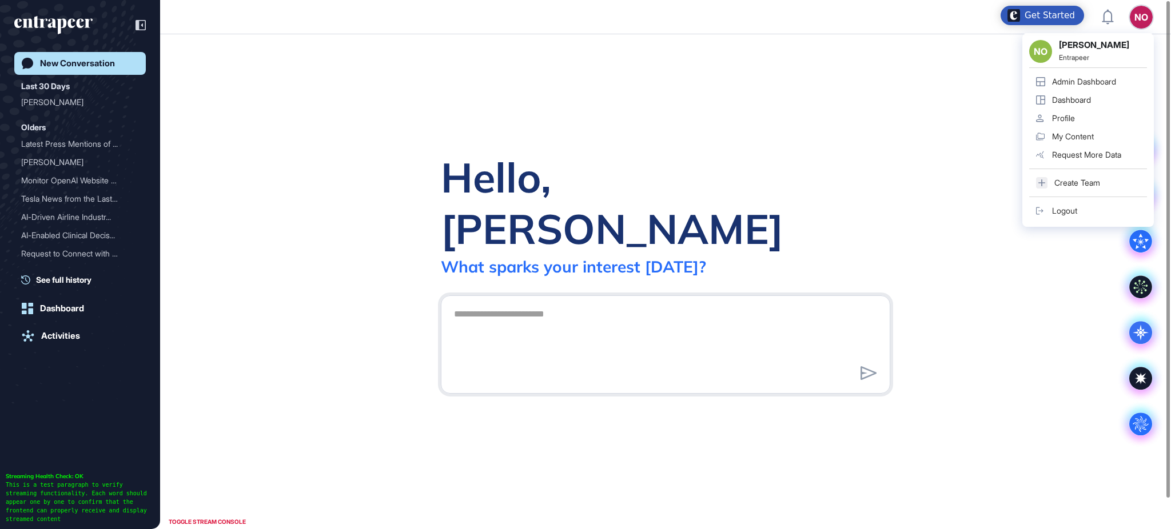
click at [1105, 74] on link "Admin Dashboard" at bounding box center [1088, 82] width 118 height 18
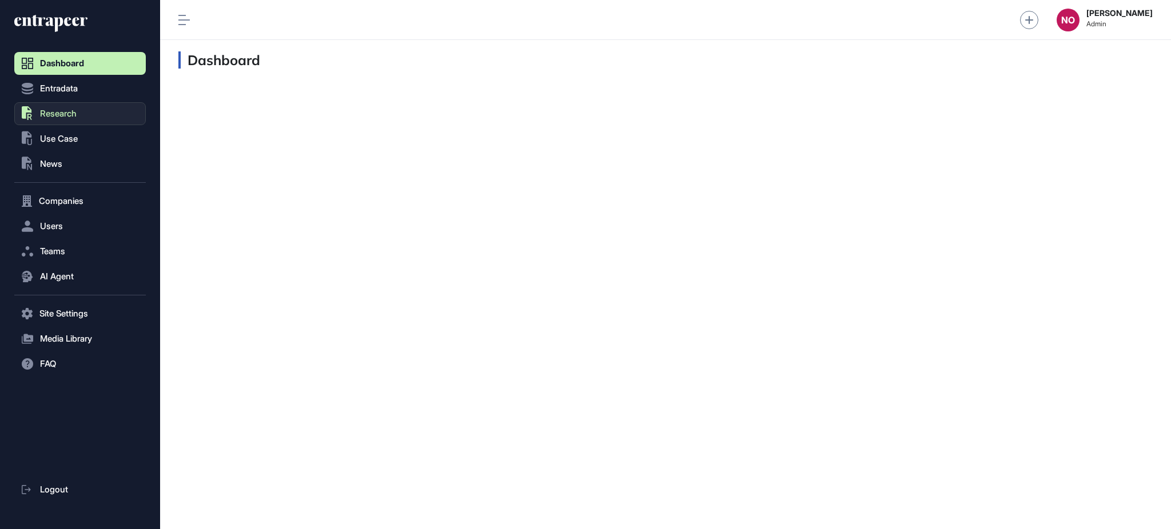
scroll to position [1, 1]
click at [91, 94] on button "Entradata" at bounding box center [80, 88] width 132 height 23
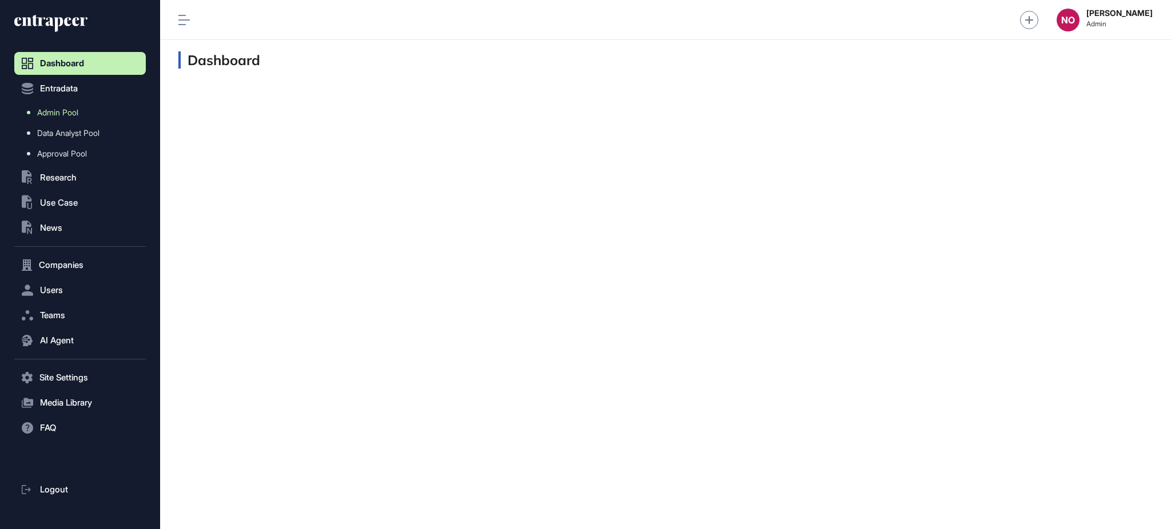
click at [81, 116] on link "Admin Pool" at bounding box center [83, 112] width 126 height 21
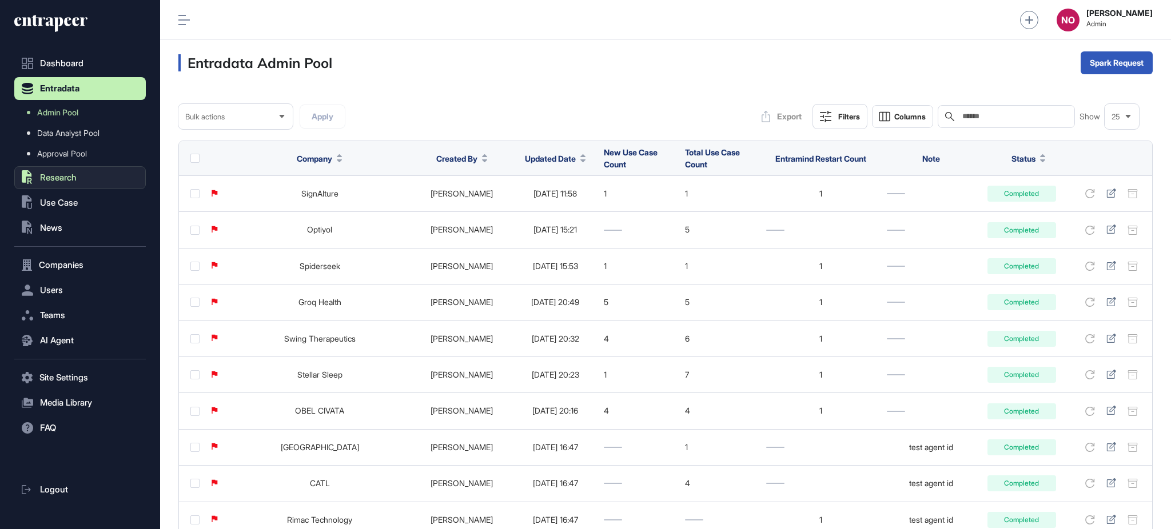
click at [62, 181] on span "Research" at bounding box center [58, 177] width 37 height 9
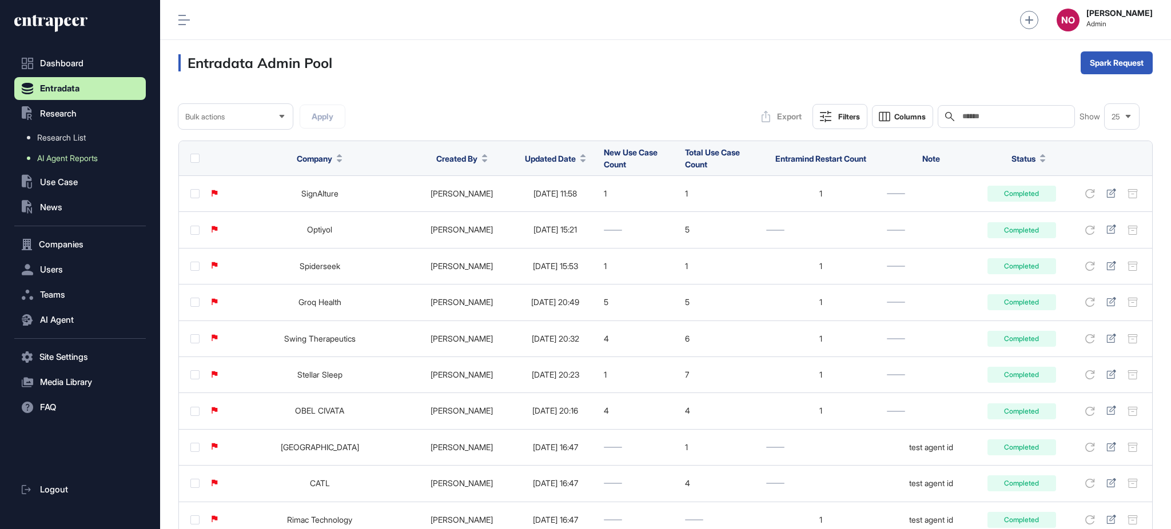
click at [78, 151] on link "AI Agent Reports" at bounding box center [83, 158] width 126 height 21
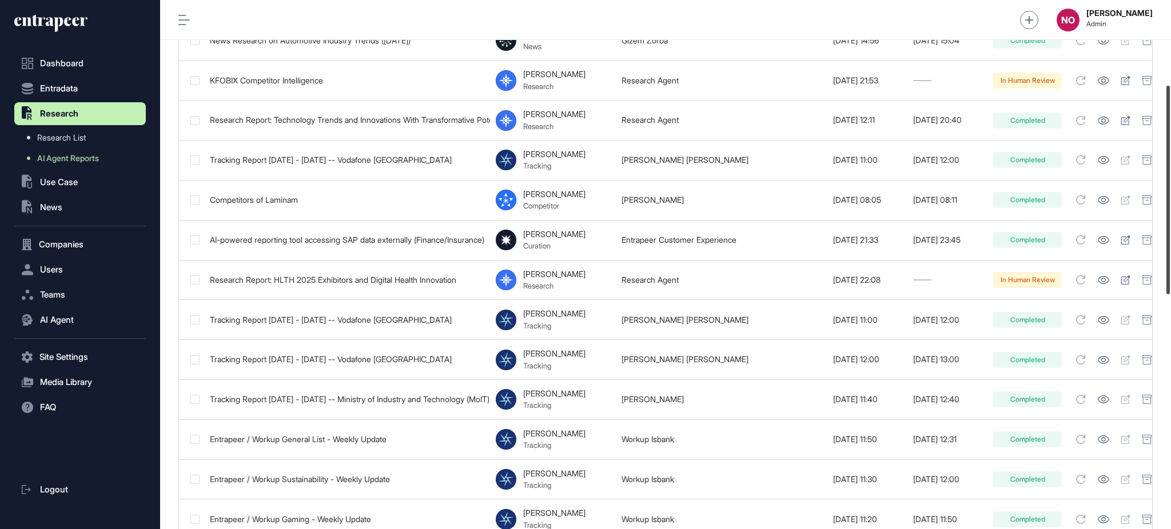
scroll to position [224, 0]
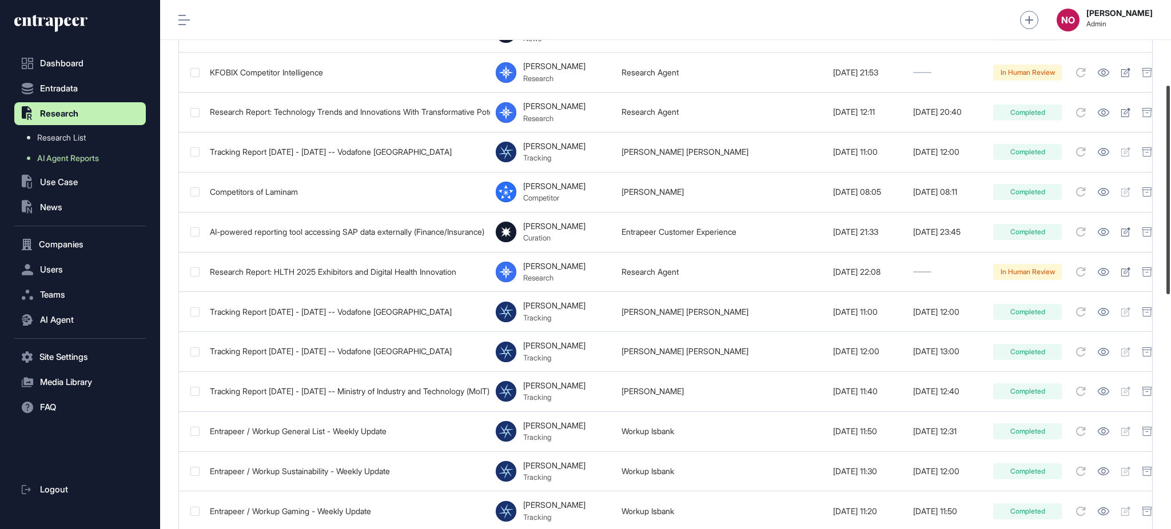
drag, startPoint x: 1170, startPoint y: 174, endPoint x: 1170, endPoint y: 262, distance: 88.1
click at [1170, 262] on div at bounding box center [1167, 190] width 3 height 209
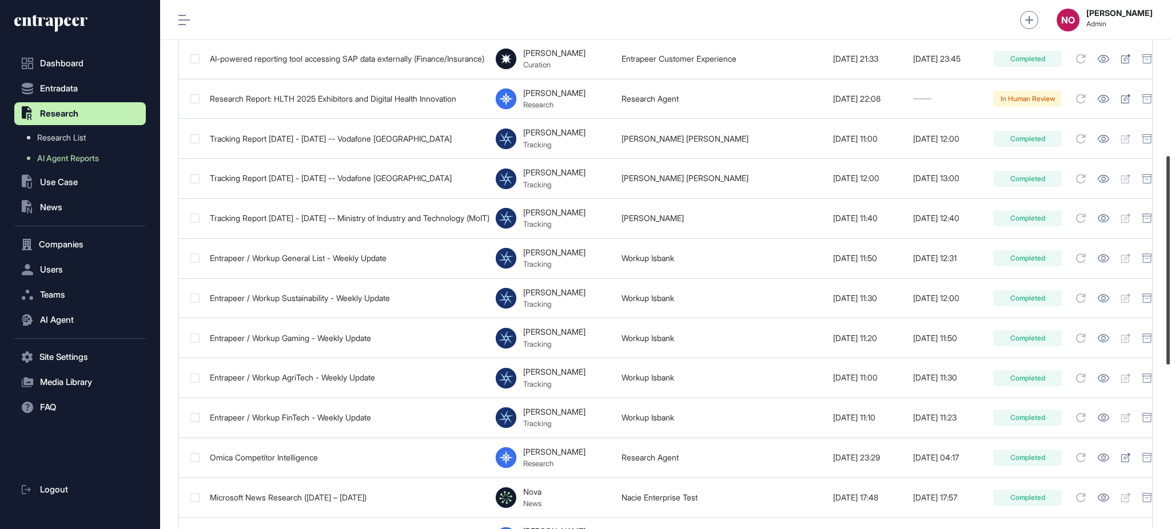
click at [1170, 262] on div at bounding box center [1167, 260] width 3 height 209
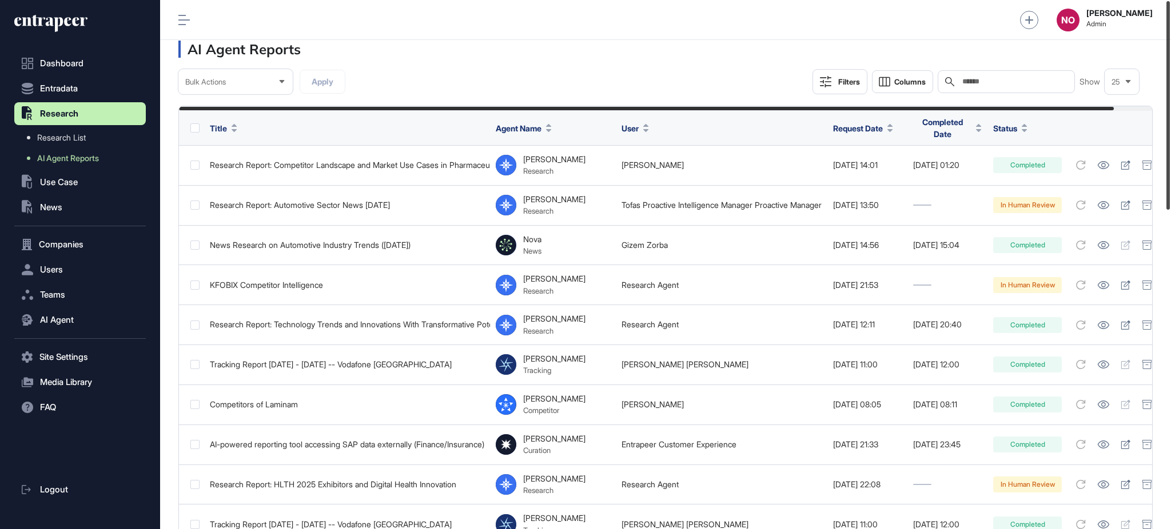
scroll to position [0, 0]
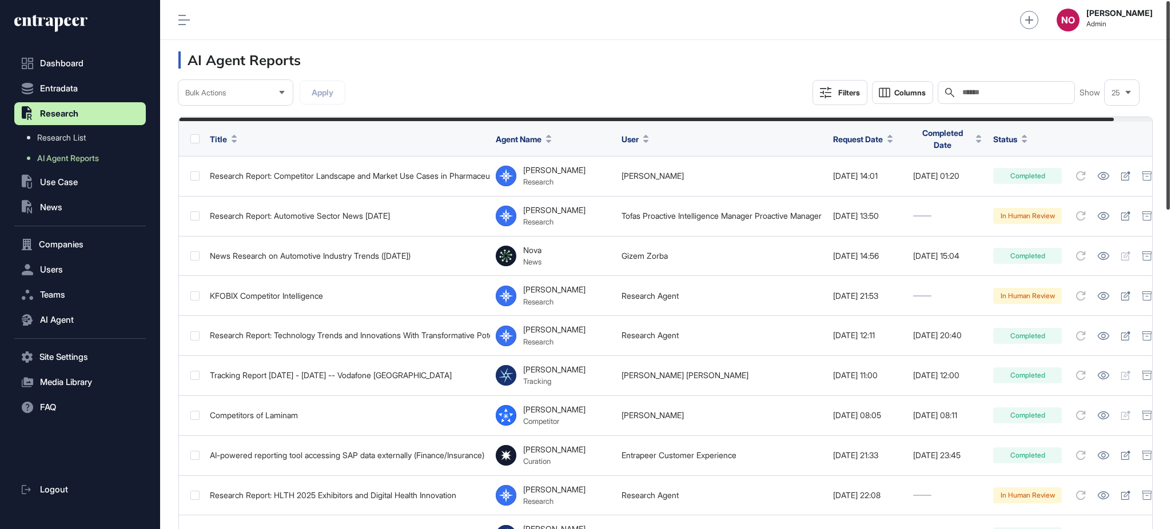
drag, startPoint x: 1170, startPoint y: 300, endPoint x: 1131, endPoint y: 73, distance: 230.9
click at [1170, 74] on div at bounding box center [1167, 105] width 3 height 209
drag, startPoint x: 858, startPoint y: 86, endPoint x: 857, endPoint y: 95, distance: 8.7
click at [858, 87] on button "Filters" at bounding box center [840, 92] width 55 height 25
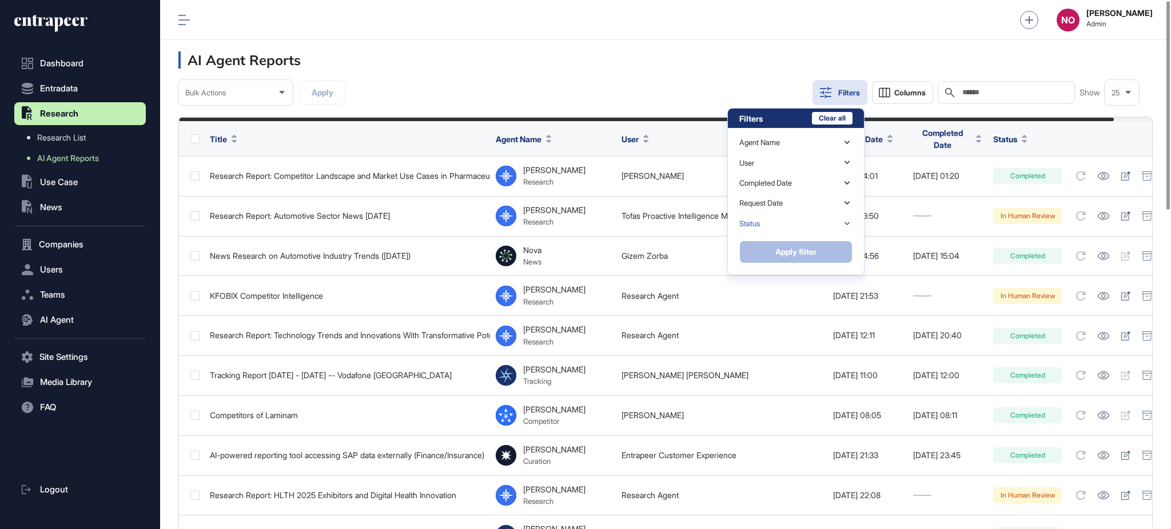
click at [778, 226] on div "Status" at bounding box center [795, 224] width 113 height 20
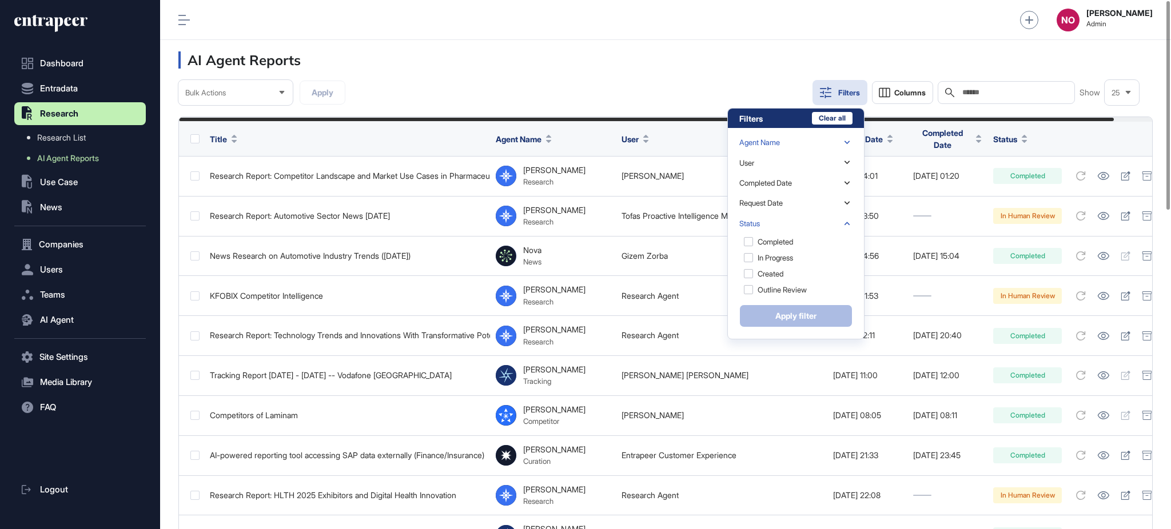
click at [790, 142] on div "Agent Name" at bounding box center [795, 143] width 113 height 20
click at [746, 200] on div "Reese (research-manager)" at bounding box center [794, 197] width 111 height 24
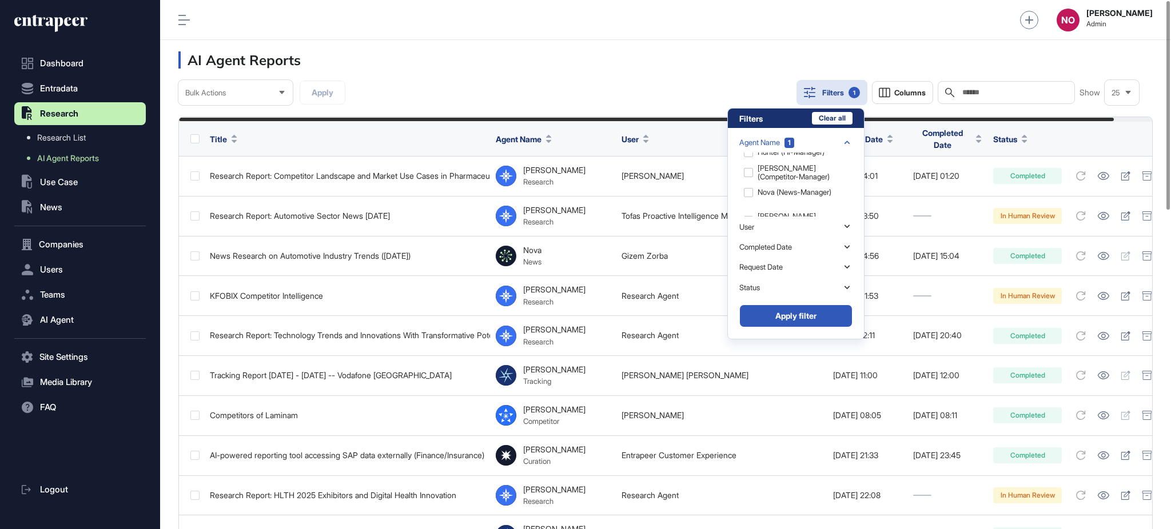
click at [806, 310] on button "Apply filter" at bounding box center [795, 316] width 113 height 23
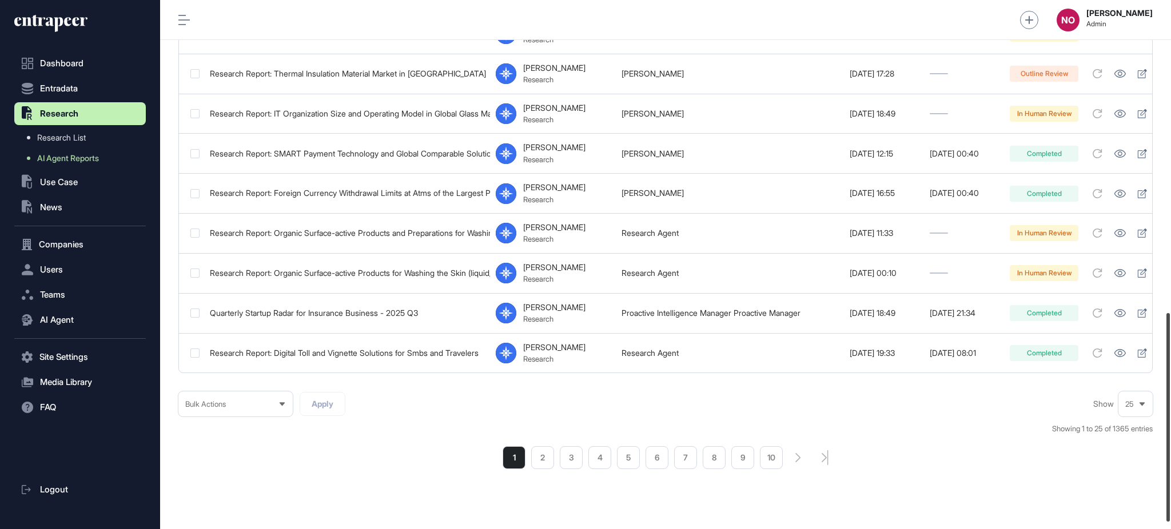
scroll to position [799, 0]
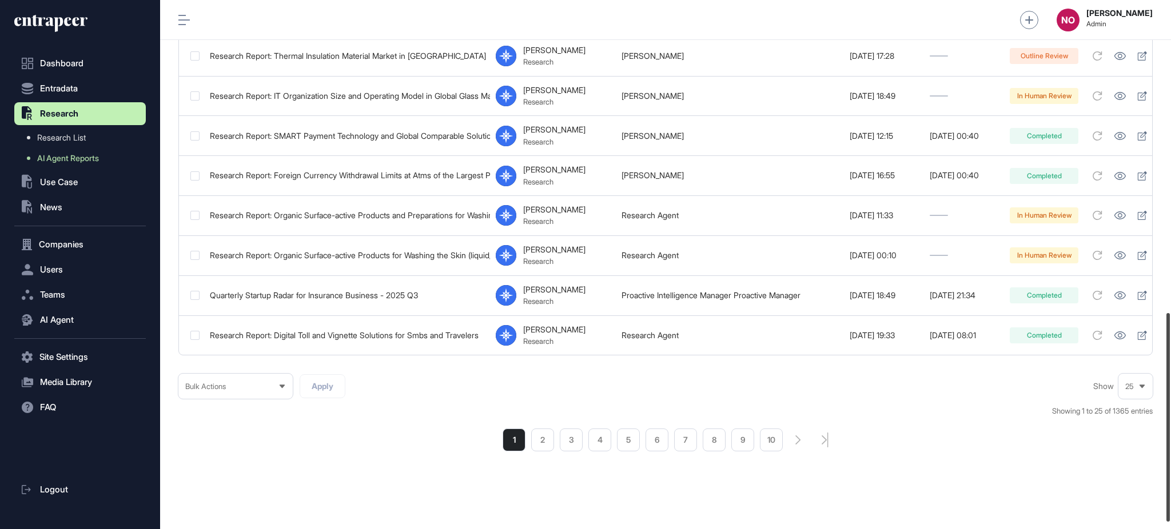
drag, startPoint x: 1170, startPoint y: 200, endPoint x: 1170, endPoint y: 515, distance: 314.5
click at [1170, 515] on div at bounding box center [1167, 417] width 3 height 209
click at [548, 447] on li "2" at bounding box center [542, 440] width 23 height 23
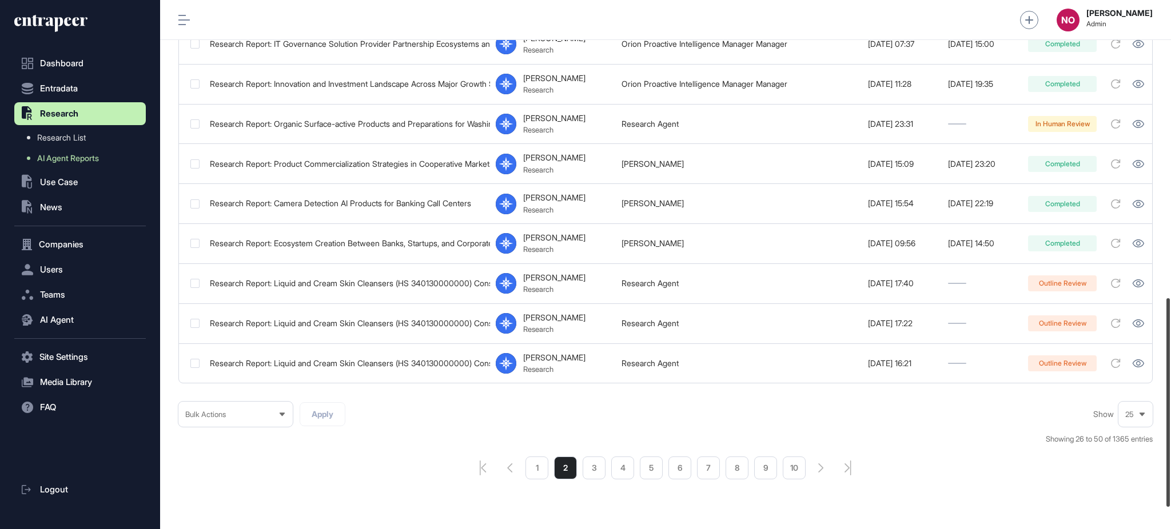
scroll to position [774, 0]
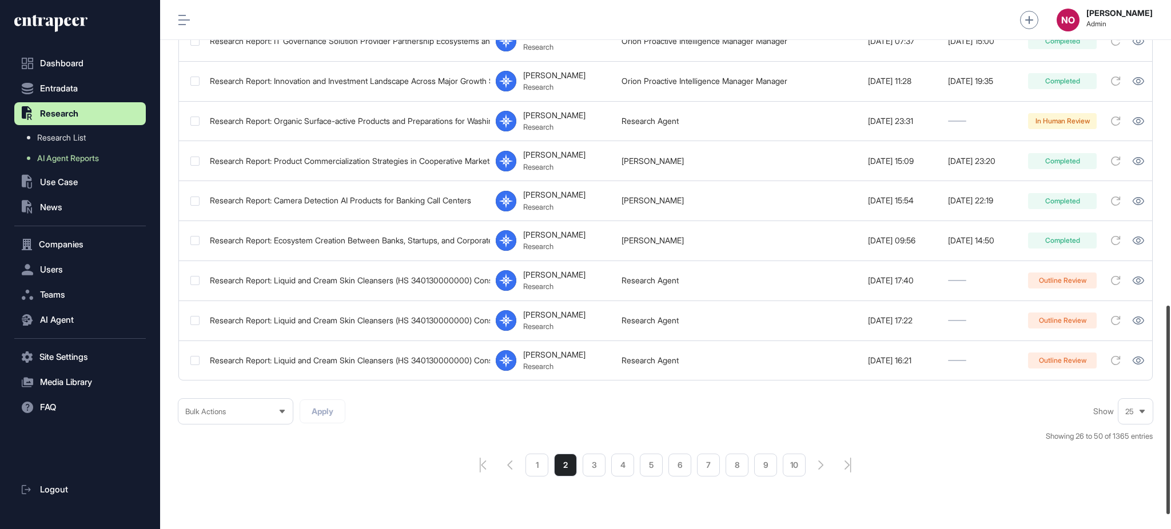
drag, startPoint x: 1170, startPoint y: 152, endPoint x: 1170, endPoint y: 457, distance: 304.8
click at [1170, 457] on div at bounding box center [1167, 410] width 3 height 209
click at [601, 473] on li "3" at bounding box center [594, 465] width 23 height 23
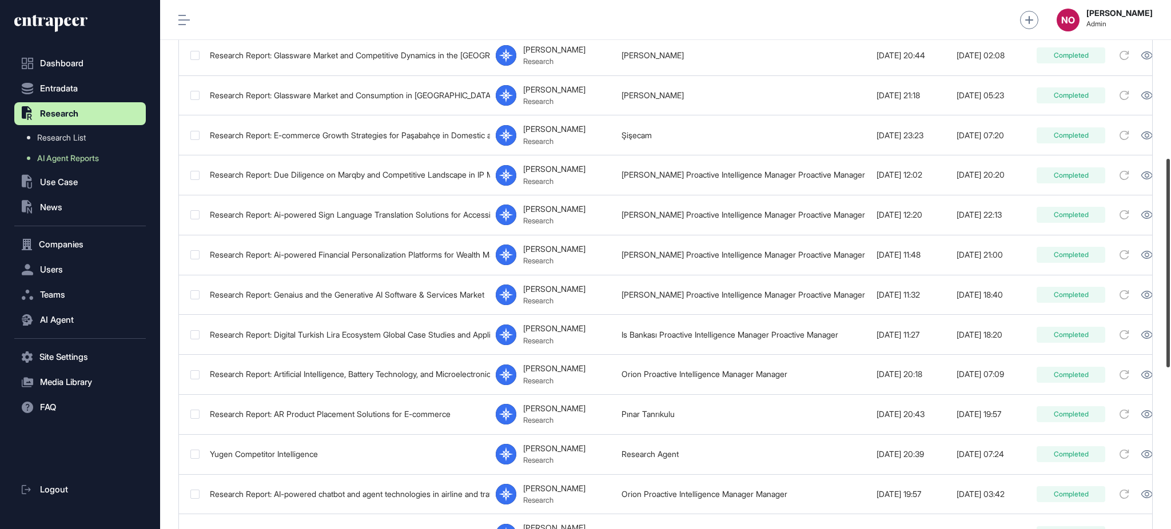
scroll to position [412, 0]
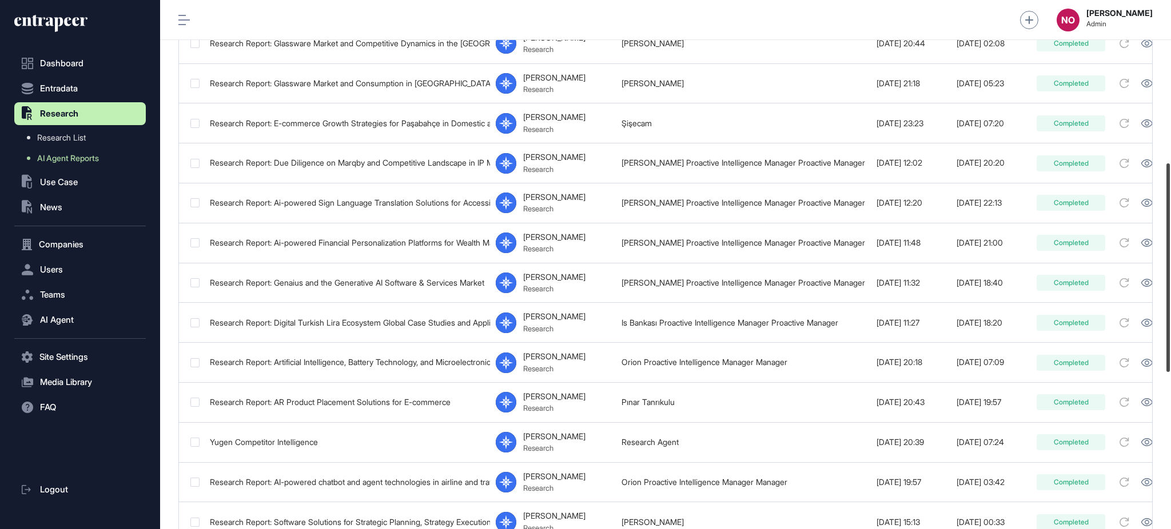
drag, startPoint x: 1170, startPoint y: 142, endPoint x: 1170, endPoint y: 305, distance: 162.4
click at [1170, 305] on div at bounding box center [1167, 268] width 3 height 209
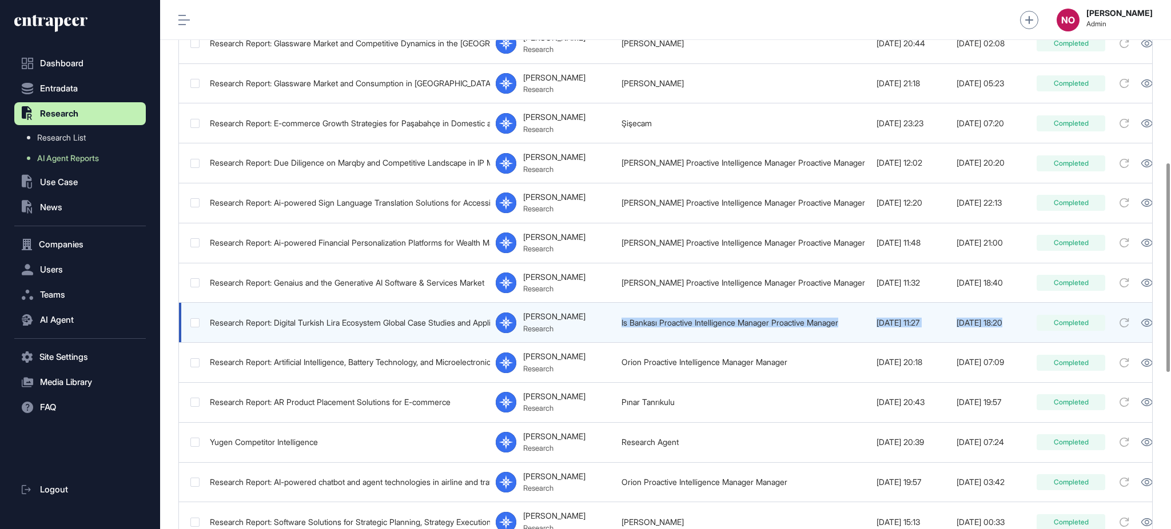
drag, startPoint x: 607, startPoint y: 320, endPoint x: 1076, endPoint y: 303, distance: 469.7
click at [1008, 317] on tr "Research Report: Digital Turkish Lira Ecosystem Global Case Studies and Applica…" at bounding box center [694, 323] width 1031 height 40
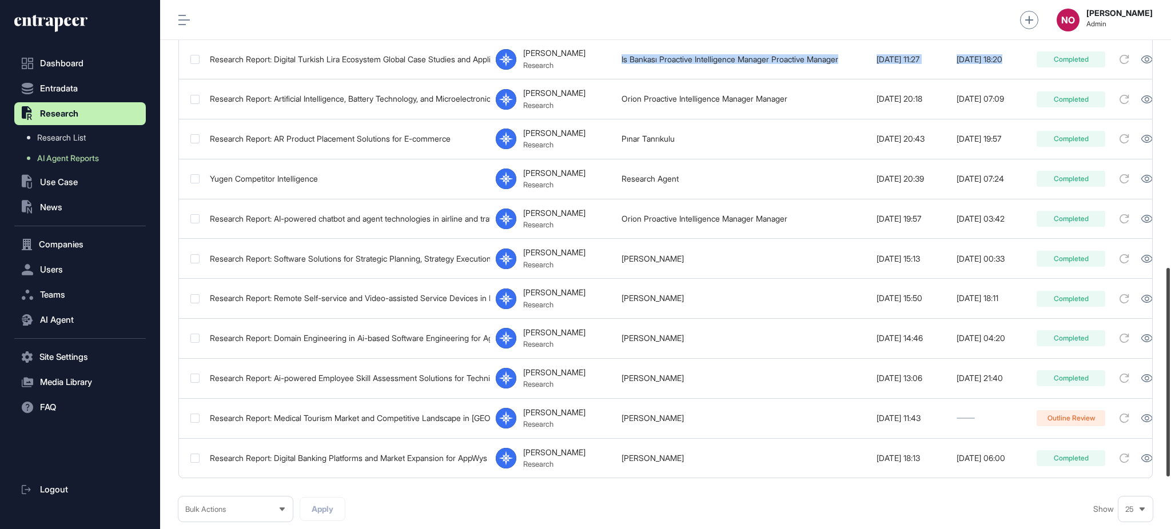
scroll to position [711, 0]
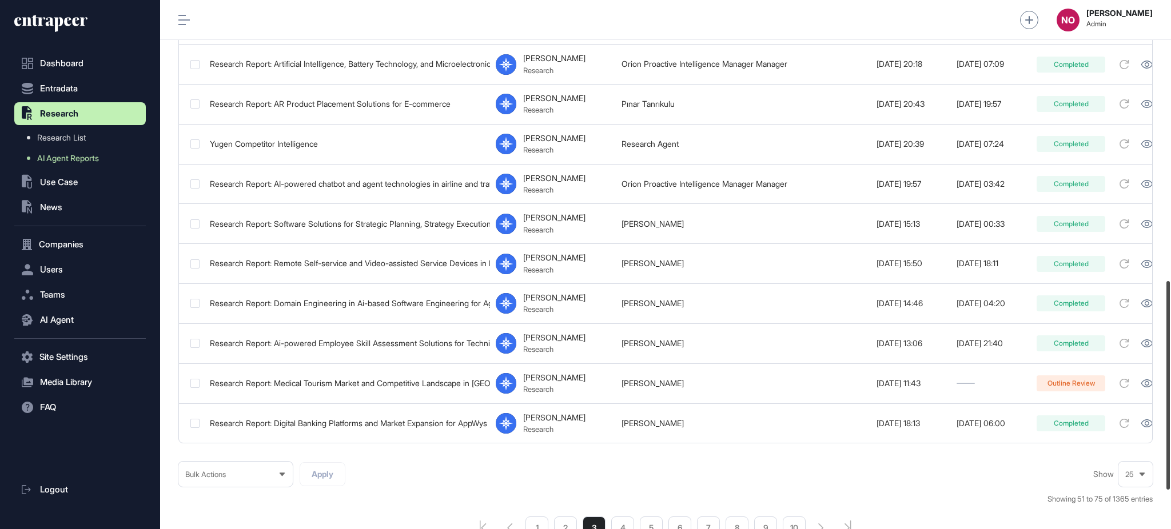
drag, startPoint x: 1170, startPoint y: 287, endPoint x: 1170, endPoint y: 405, distance: 117.8
click at [1170, 405] on div at bounding box center [1167, 385] width 3 height 209
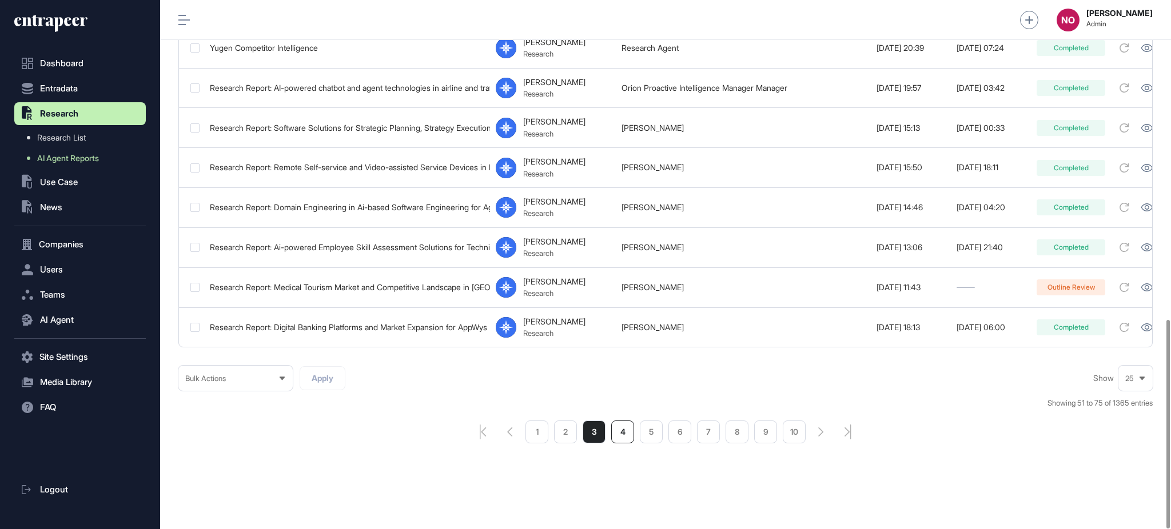
click at [620, 433] on li "4" at bounding box center [622, 432] width 23 height 23
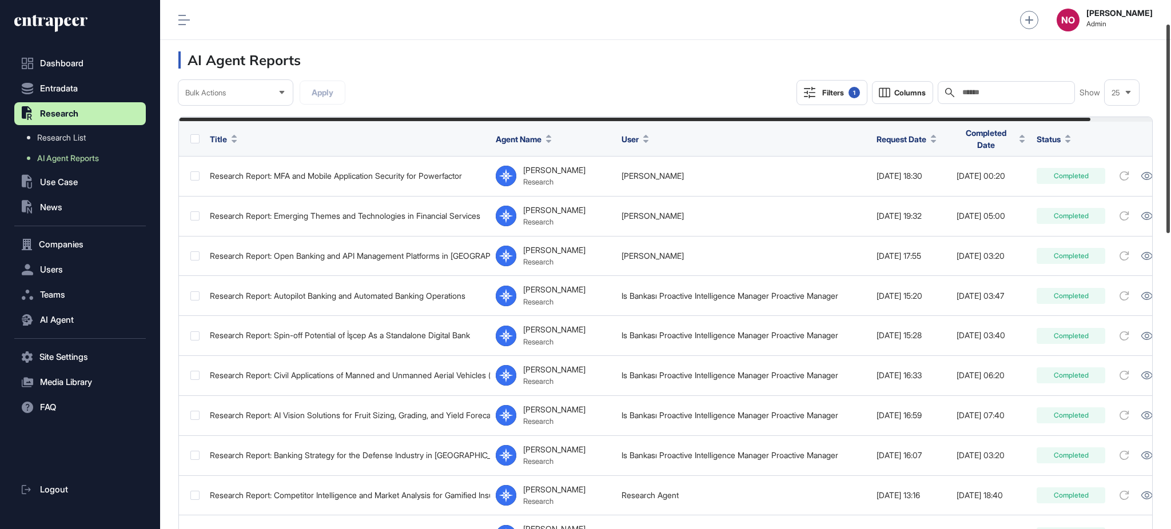
scroll to position [62, 0]
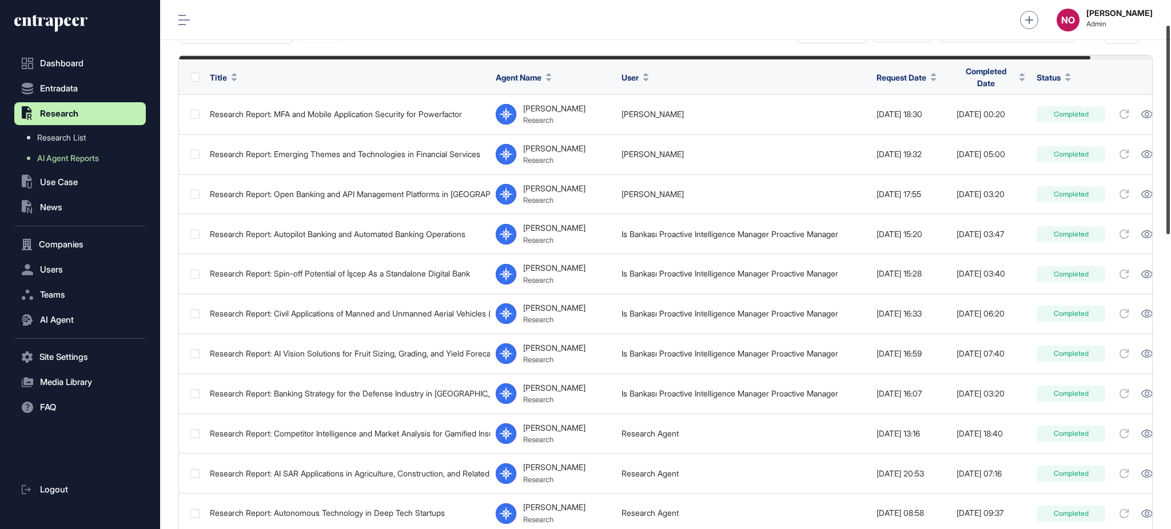
drag, startPoint x: 1170, startPoint y: 129, endPoint x: 1170, endPoint y: 153, distance: 24.6
click at [1170, 153] on div at bounding box center [1167, 130] width 3 height 209
drag, startPoint x: 846, startPoint y: 224, endPoint x: 1170, endPoint y: 228, distance: 323.7
click at [1170, 228] on div "Admin Dashboard Dashboard Profile My Content Request More Data NO Naciye Ozcan …" at bounding box center [665, 264] width 1011 height 529
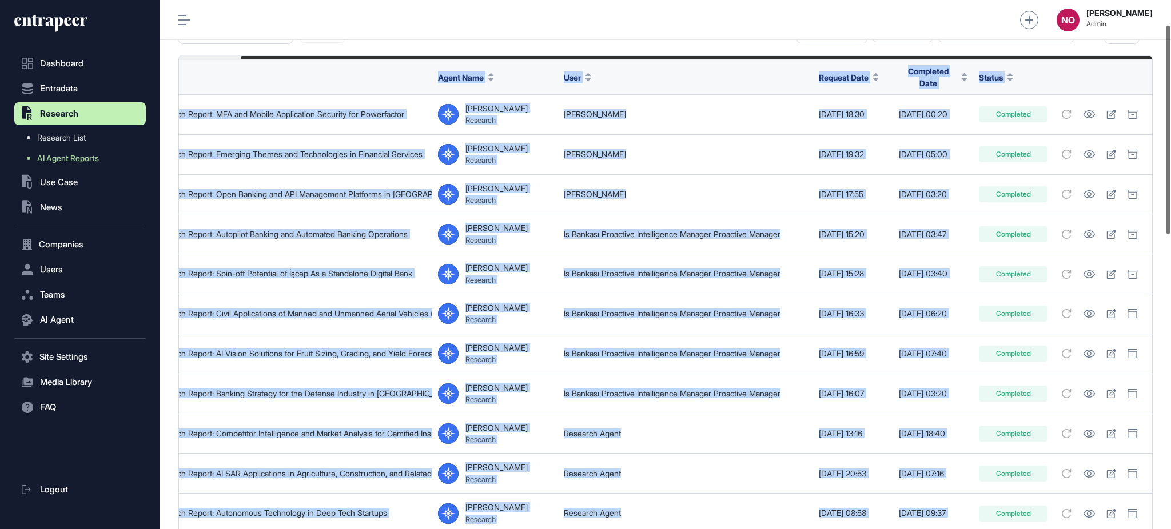
drag, startPoint x: 1013, startPoint y: 58, endPoint x: 1168, endPoint y: 56, distance: 155.0
click at [1168, 56] on div "Admin Dashboard Dashboard Profile My Content Request More Data NO Naciye Ozcan …" at bounding box center [665, 264] width 1011 height 529
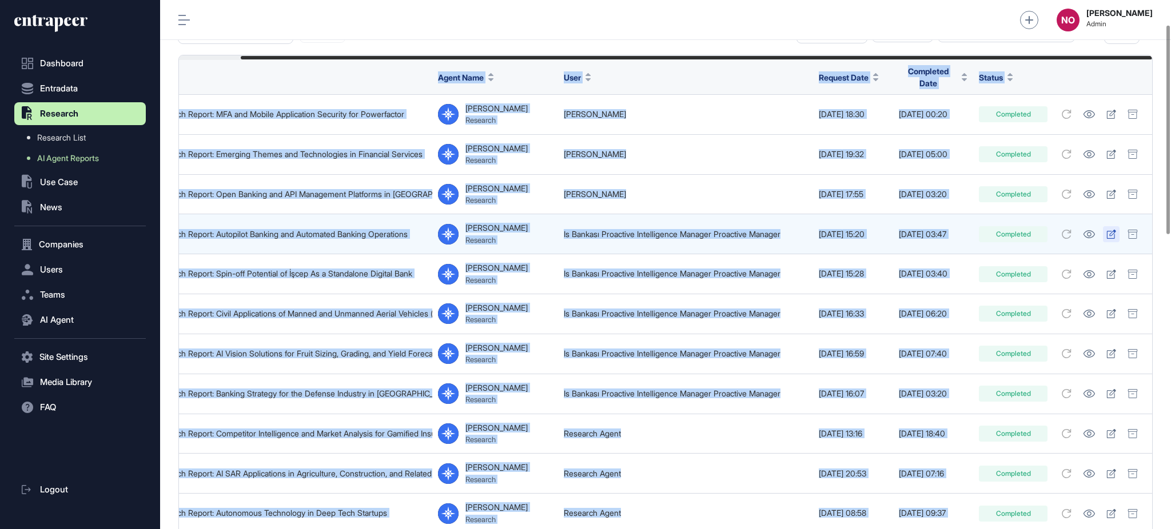
click at [1112, 230] on icon at bounding box center [1111, 234] width 10 height 9
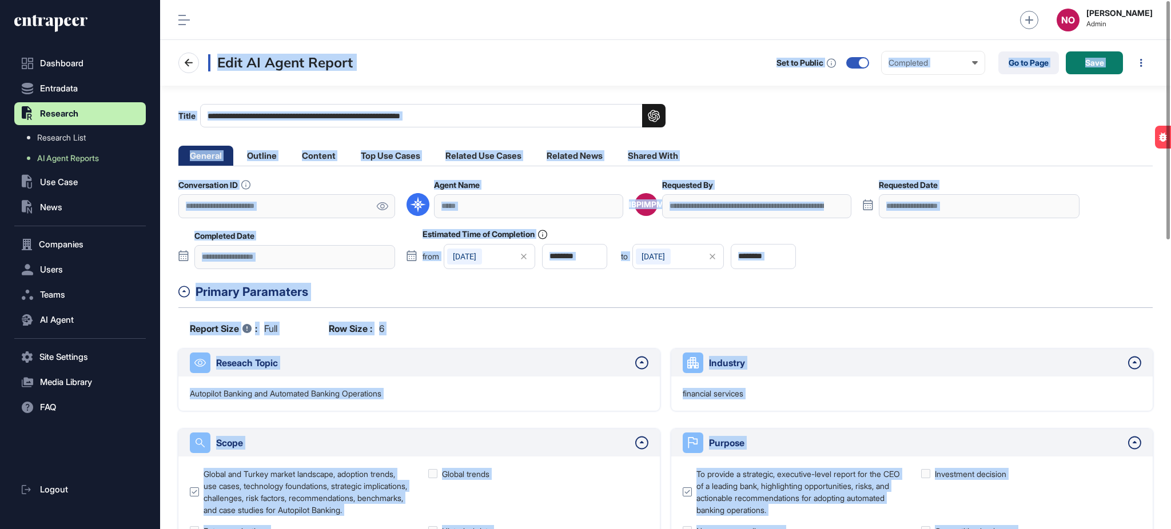
click at [384, 207] on icon at bounding box center [382, 206] width 11 height 8
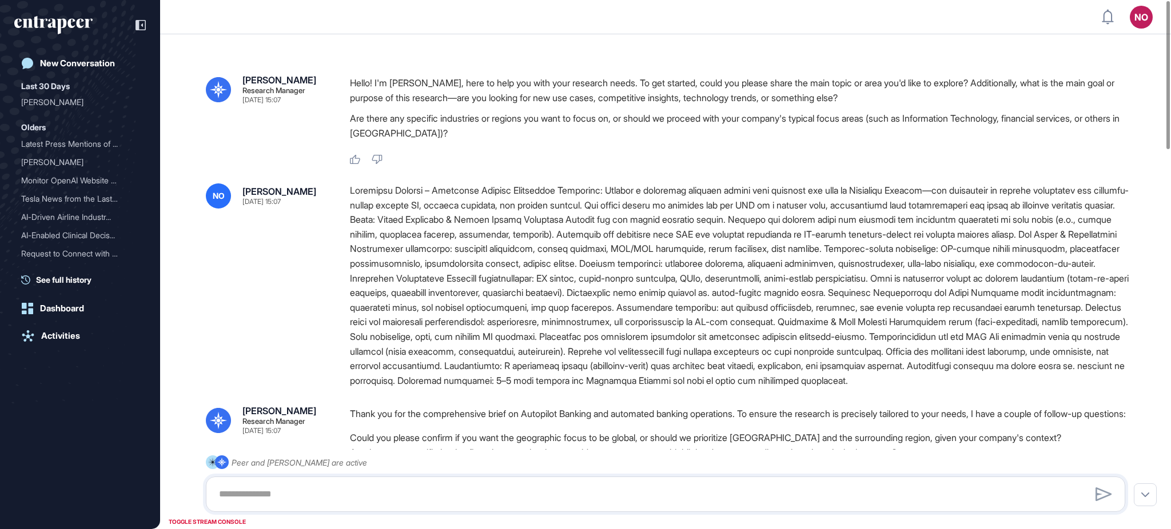
drag, startPoint x: 348, startPoint y: 190, endPoint x: 773, endPoint y: 379, distance: 464.1
click at [773, 379] on div "NO [PERSON_NAME] [DATE] 15:07" at bounding box center [665, 286] width 919 height 205
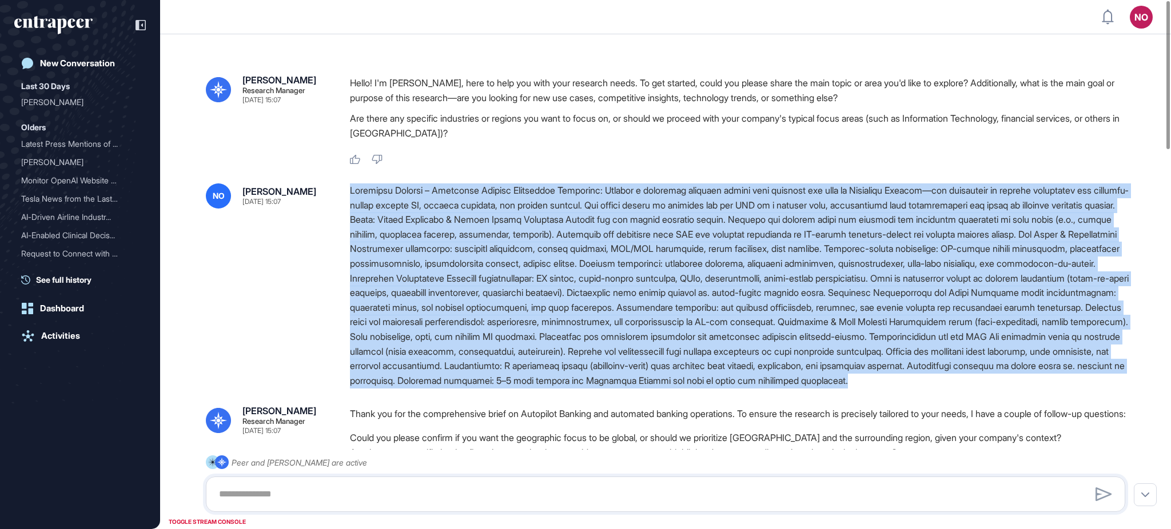
drag, startPoint x: 661, startPoint y: 397, endPoint x: 349, endPoint y: 194, distance: 372.1
click at [349, 194] on div "NO [PERSON_NAME] [DATE] 15:07" at bounding box center [665, 286] width 919 height 205
copy div "Loremipsu Dolorsi – Ametconse Adipisc Elitseddoe Temporinc: Utlabor e doloremag…"
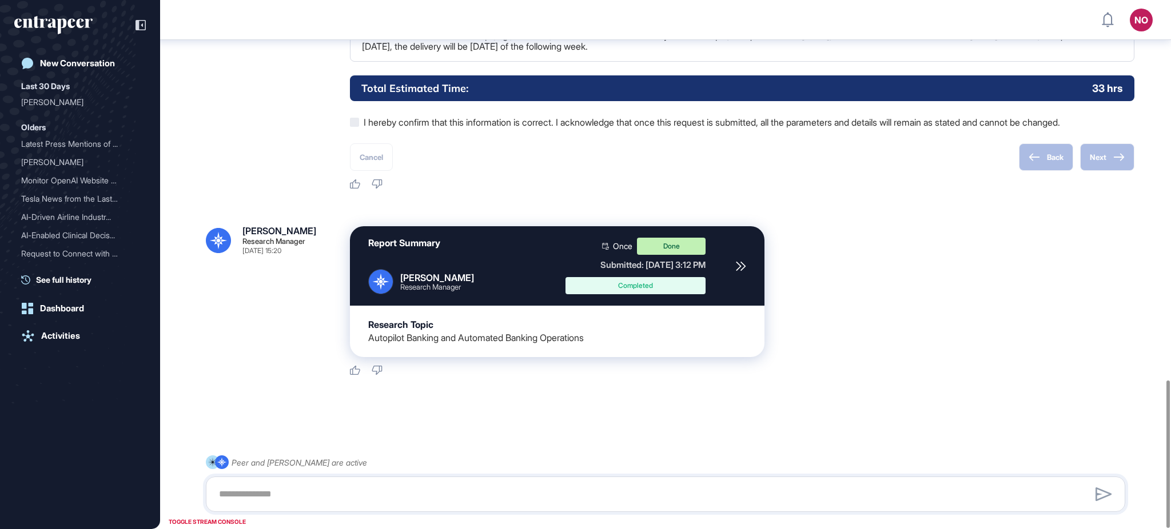
scroll to position [899, 0]
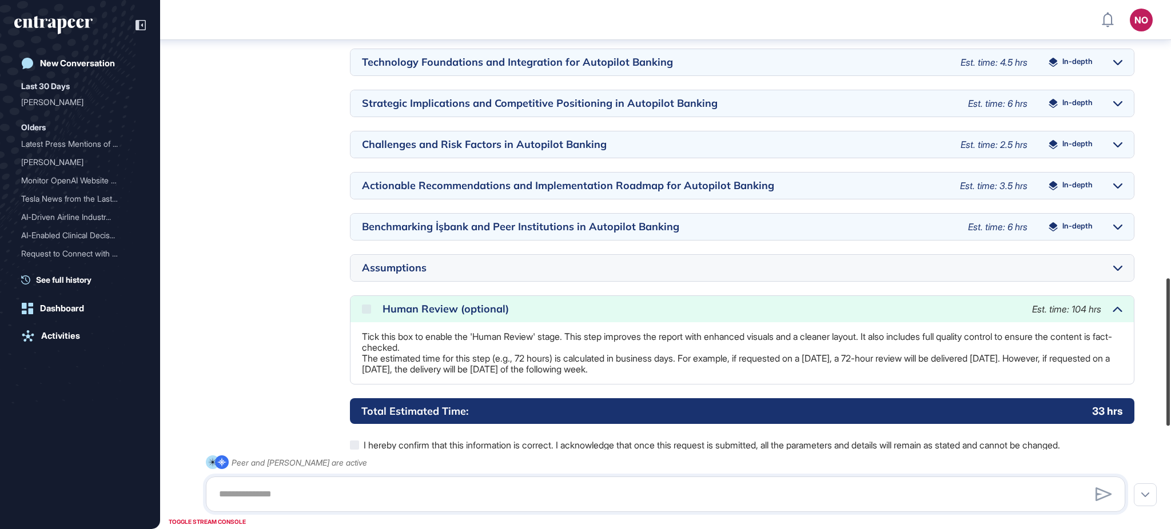
drag, startPoint x: 1170, startPoint y: 339, endPoint x: 1166, endPoint y: 380, distance: 41.9
click at [1168, 378] on div at bounding box center [1167, 352] width 3 height 148
